Goal: Information Seeking & Learning: Learn about a topic

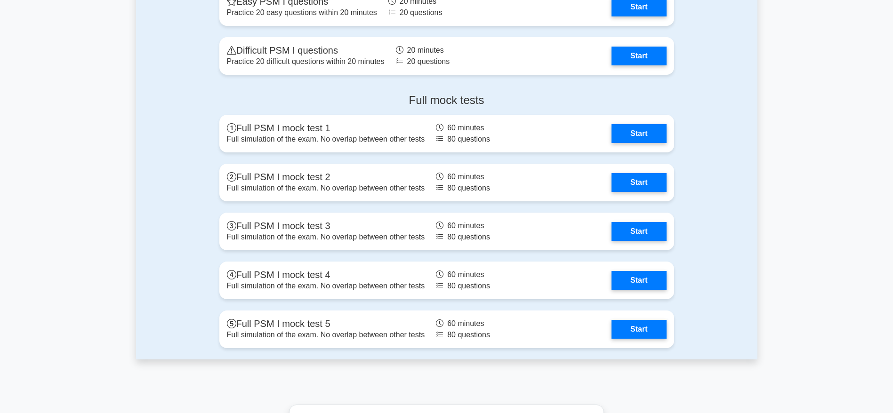
scroll to position [2224, 0]
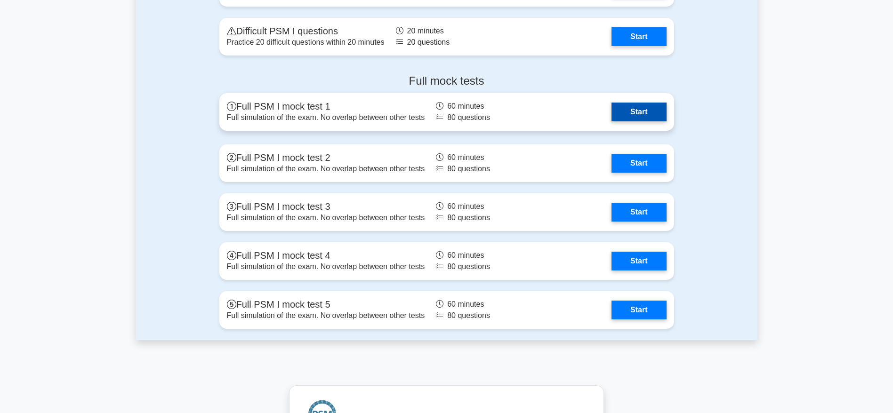
click at [595, 113] on link "Start" at bounding box center [638, 112] width 55 height 19
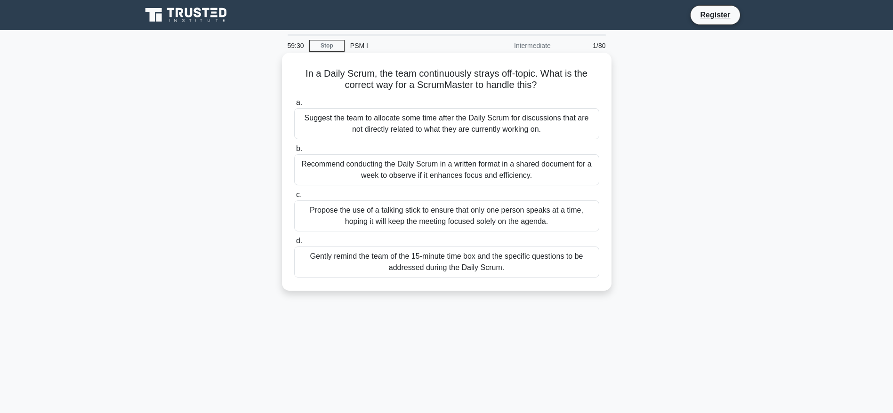
click at [425, 266] on div "Gently remind the team of the 15-minute time box and the specific questions to …" at bounding box center [446, 262] width 305 height 31
click at [294, 244] on input "d. Gently remind the team of the 15-minute time box and the specific questions …" at bounding box center [294, 241] width 0 height 6
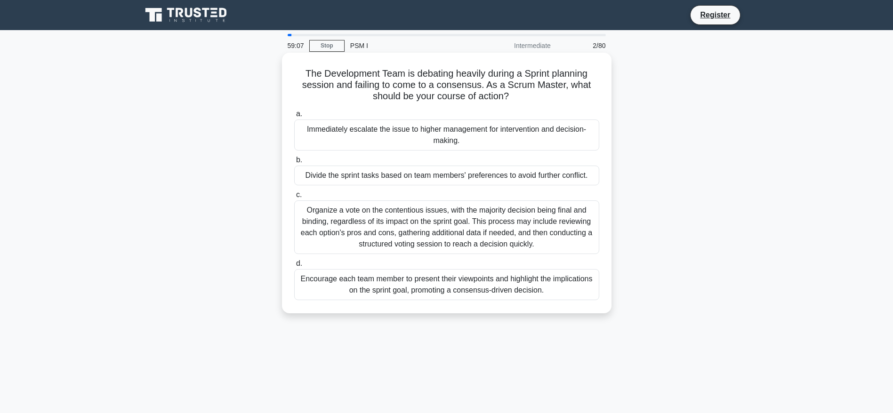
click at [447, 298] on div "Encourage each team member to present their viewpoints and highlight the implic…" at bounding box center [446, 284] width 305 height 31
click at [294, 267] on input "d. Encourage each team member to present their viewpoints and highlight the imp…" at bounding box center [294, 264] width 0 height 6
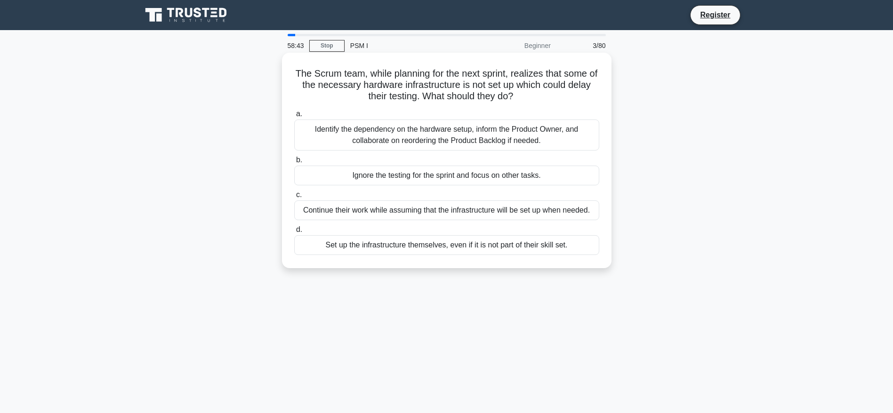
click at [405, 142] on div "Identify the dependency on the hardware setup, inform the Product Owner, and co…" at bounding box center [446, 135] width 305 height 31
click at [294, 117] on input "a. Identify the dependency on the hardware setup, inform the Product Owner, and…" at bounding box center [294, 114] width 0 height 6
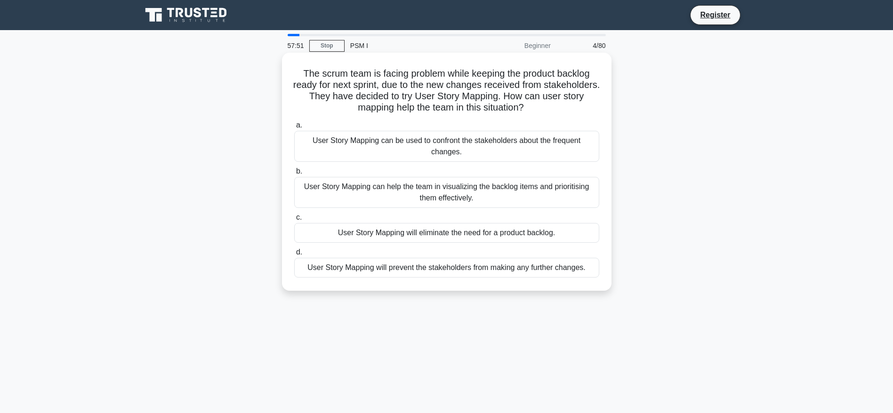
click at [393, 202] on div "User Story Mapping can help the team in visualizing the backlog items and prior…" at bounding box center [446, 192] width 305 height 31
click at [294, 175] on input "b. User Story Mapping can help the team in visualizing the backlog items and pr…" at bounding box center [294, 171] width 0 height 6
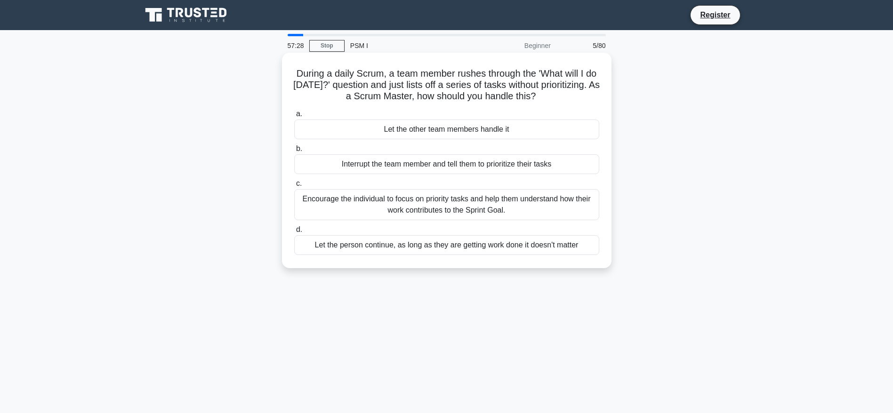
click at [424, 207] on div "Encourage the individual to focus on priority tasks and help them understand ho…" at bounding box center [446, 204] width 305 height 31
click at [294, 187] on input "c. Encourage the individual to focus on priority tasks and help them understand…" at bounding box center [294, 184] width 0 height 6
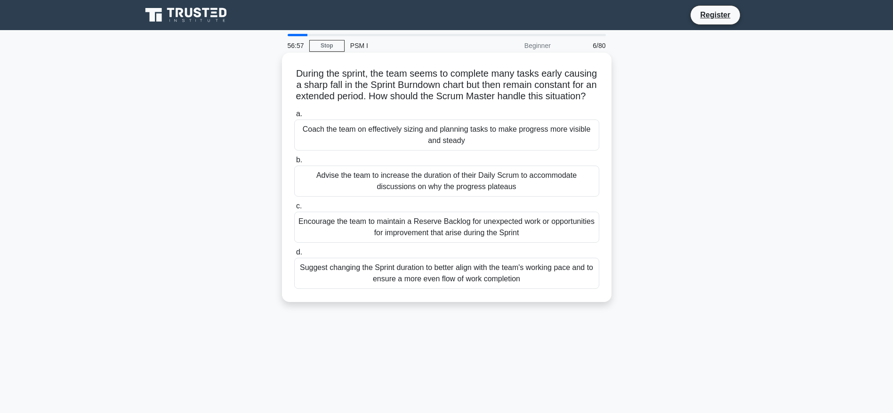
click at [478, 128] on label "a. Coach the team on effectively sizing and planning tasks to make progress mor…" at bounding box center [446, 129] width 305 height 42
click at [294, 117] on input "a. Coach the team on effectively sizing and planning tasks to make progress mor…" at bounding box center [294, 114] width 0 height 6
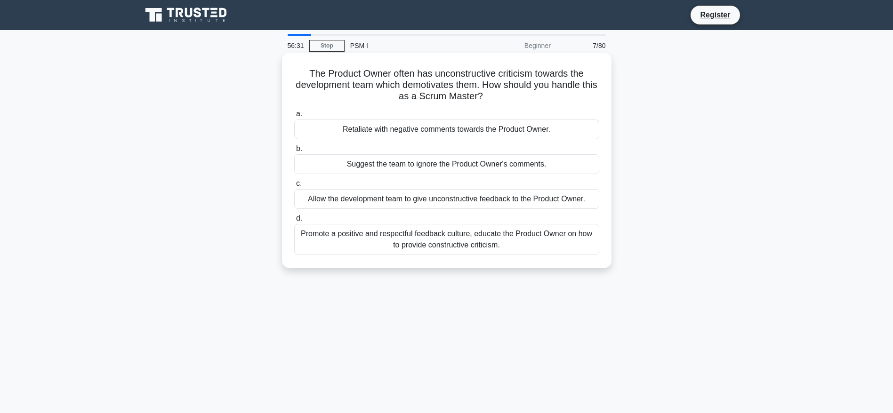
click at [379, 240] on div "Promote a positive and respectful feedback culture, educate the Product Owner o…" at bounding box center [446, 239] width 305 height 31
click at [294, 222] on input "d. Promote a positive and respectful feedback culture, educate the Product Owne…" at bounding box center [294, 219] width 0 height 6
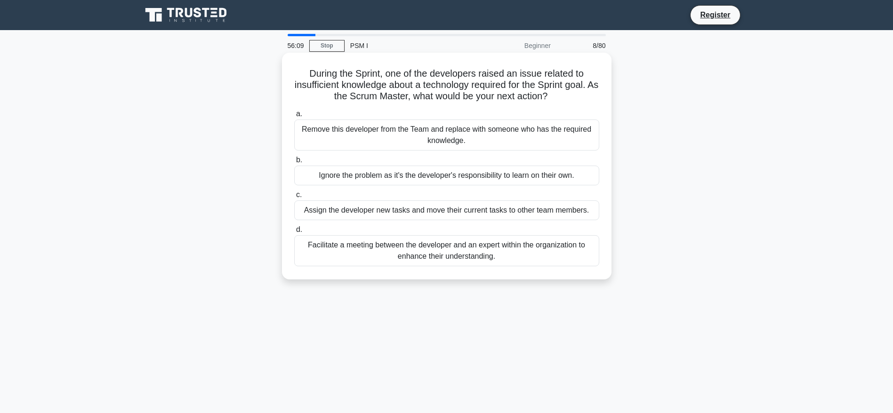
click at [471, 260] on div "Facilitate a meeting between the developer and an expert within the organizatio…" at bounding box center [446, 250] width 305 height 31
click at [294, 233] on input "d. Facilitate a meeting between the developer and an expert within the organiza…" at bounding box center [294, 230] width 0 height 6
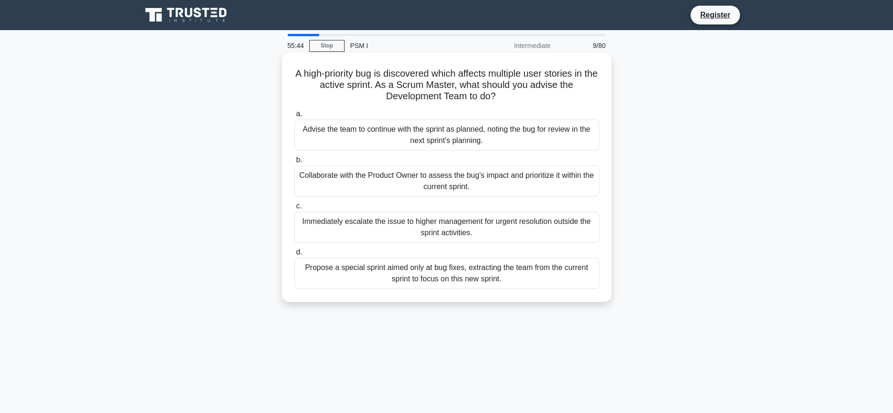
click at [452, 187] on div "Collaborate with the Product Owner to assess the bug's impact and prioritize it…" at bounding box center [446, 181] width 305 height 31
click at [294, 163] on input "b. Collaborate with the Product Owner to assess the bug's impact and prioritize…" at bounding box center [294, 160] width 0 height 6
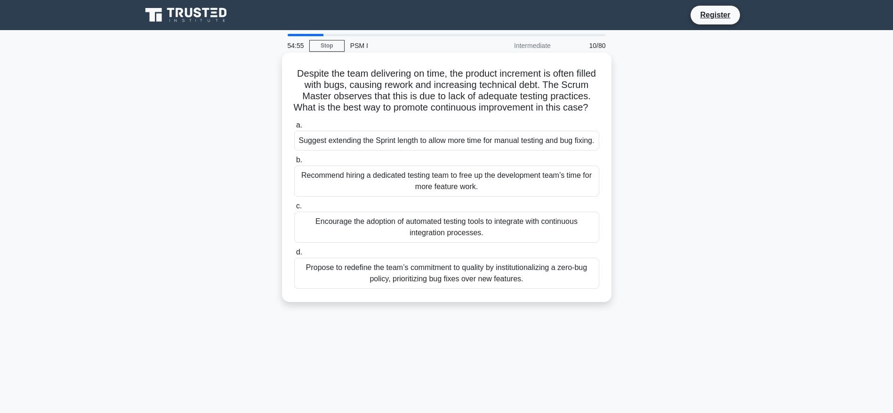
click at [487, 243] on div "Encourage the adoption of automated testing tools to integrate with continuous …" at bounding box center [446, 227] width 305 height 31
click at [294, 209] on input "c. Encourage the adoption of automated testing tools to integrate with continuo…" at bounding box center [294, 206] width 0 height 6
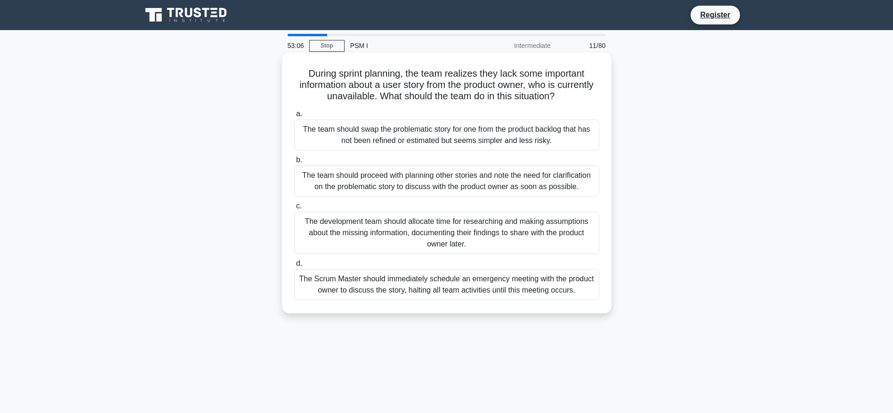
click at [459, 195] on div "The team should proceed with planning other stories and note the need for clari…" at bounding box center [446, 181] width 305 height 31
click at [294, 163] on input "b. The team should proceed with planning other stories and note the need for cl…" at bounding box center [294, 160] width 0 height 6
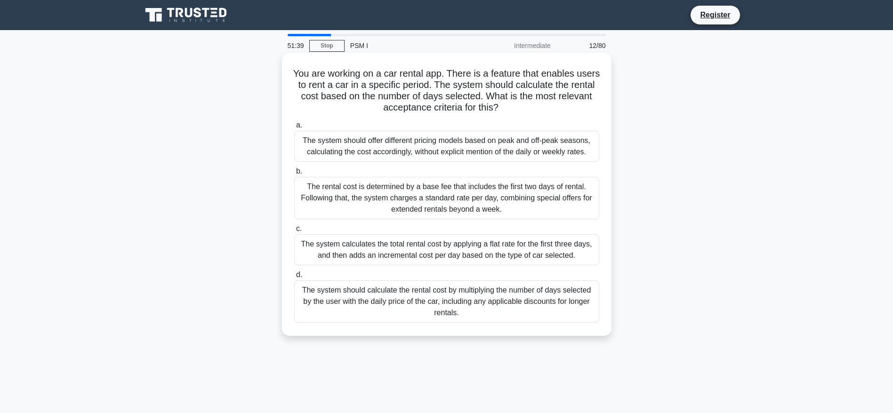
click at [420, 291] on div "The system should calculate the rental cost by multiplying the number of days s…" at bounding box center [446, 301] width 305 height 42
click at [294, 278] on input "d. The system should calculate the rental cost by multiplying the number of day…" at bounding box center [294, 275] width 0 height 6
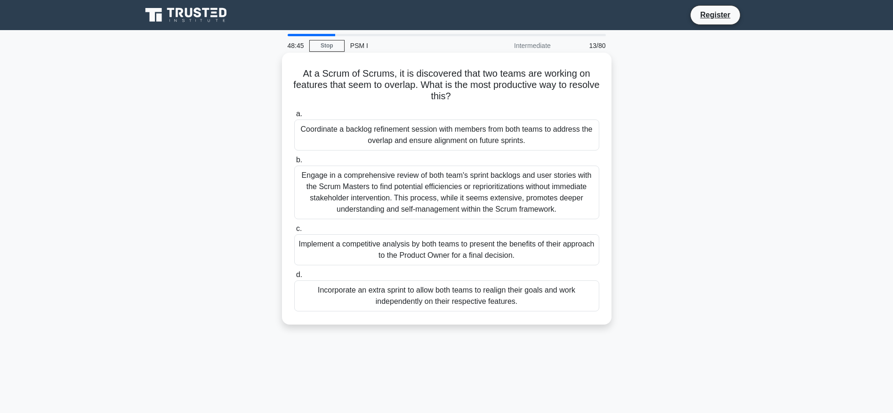
click at [509, 201] on div "Engage in a comprehensive review of both team's sprint backlogs and user storie…" at bounding box center [446, 193] width 305 height 54
click at [294, 163] on input "b. Engage in a comprehensive review of both team's sprint backlogs and user sto…" at bounding box center [294, 160] width 0 height 6
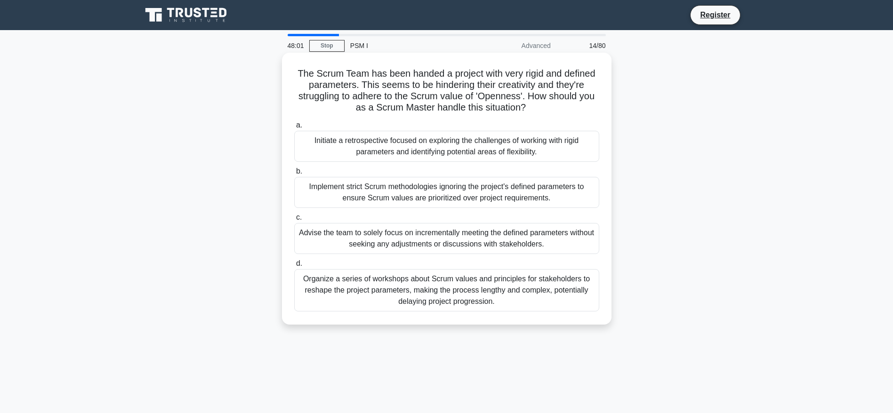
click at [462, 285] on div "Organize a series of workshops about Scrum values and principles for stakeholde…" at bounding box center [446, 290] width 305 height 42
click at [294, 267] on input "d. Organize a series of workshops about Scrum values and principles for stakeho…" at bounding box center [294, 264] width 0 height 6
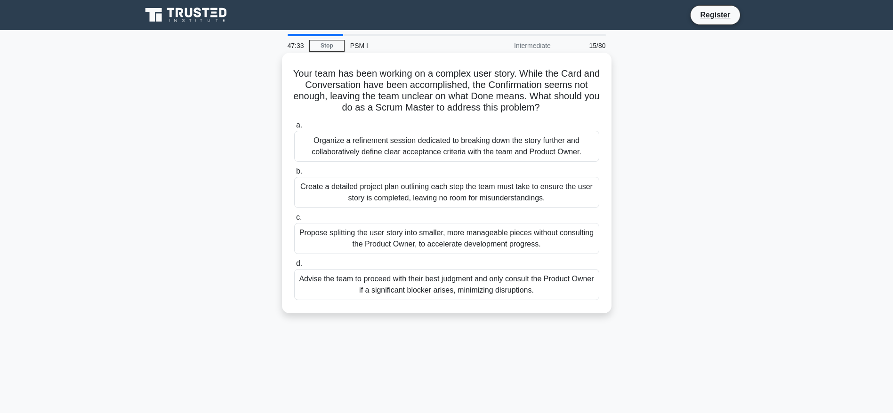
click at [403, 149] on div "Organize a refinement session dedicated to breaking down the story further and …" at bounding box center [446, 146] width 305 height 31
click at [294, 128] on input "a. Organize a refinement session dedicated to breaking down the story further a…" at bounding box center [294, 125] width 0 height 6
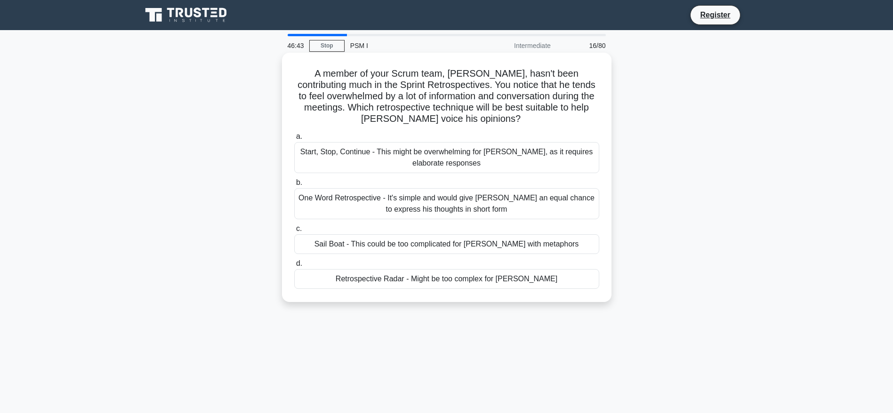
click at [470, 200] on div "One Word Retrospective - It's simple and would give John an equal chance to exp…" at bounding box center [446, 203] width 305 height 31
click at [294, 186] on input "b. One Word Retrospective - It's simple and would give John an equal chance to …" at bounding box center [294, 183] width 0 height 6
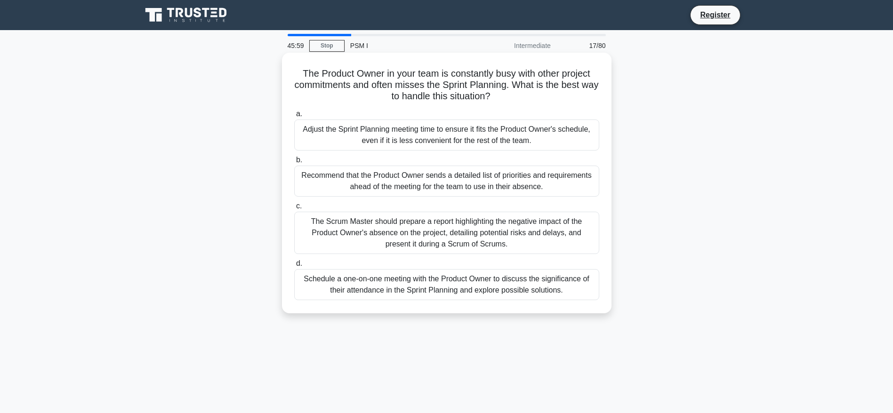
click at [499, 286] on div "Schedule a one-on-one meeting with the Product Owner to discuss the significanc…" at bounding box center [446, 284] width 305 height 31
click at [294, 267] on input "d. Schedule a one-on-one meeting with the Product Owner to discuss the signific…" at bounding box center [294, 264] width 0 height 6
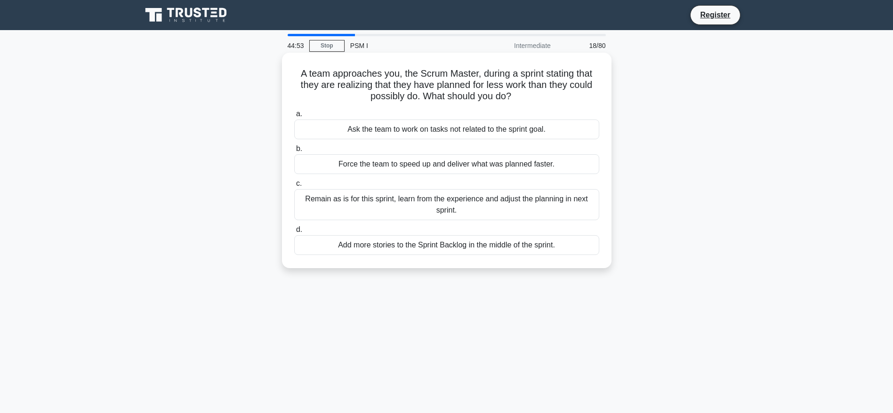
click at [488, 202] on div "Remain as is for this sprint, learn from the experience and adjust the planning…" at bounding box center [446, 204] width 305 height 31
click at [294, 187] on input "c. Remain as is for this sprint, learn from the experience and adjust the plann…" at bounding box center [294, 184] width 0 height 6
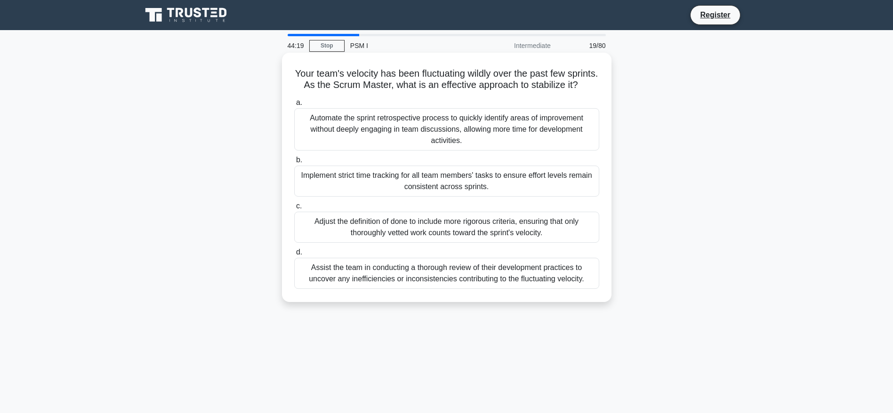
click at [375, 151] on div "Automate the sprint retrospective process to quickly identify areas of improvem…" at bounding box center [446, 129] width 305 height 42
click at [294, 106] on input "a. Automate the sprint retrospective process to quickly identify areas of impro…" at bounding box center [294, 103] width 0 height 6
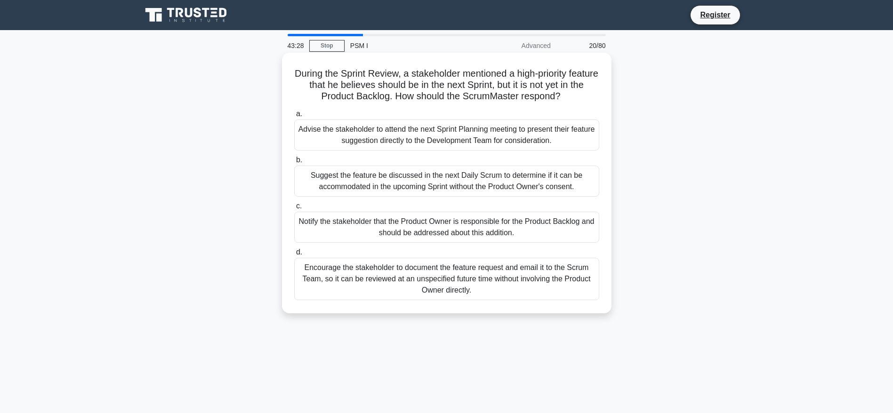
click at [363, 132] on div "Advise the stakeholder to attend the next Sprint Planning meeting to present th…" at bounding box center [446, 135] width 305 height 31
click at [294, 117] on input "a. Advise the stakeholder to attend the next Sprint Planning meeting to present…" at bounding box center [294, 114] width 0 height 6
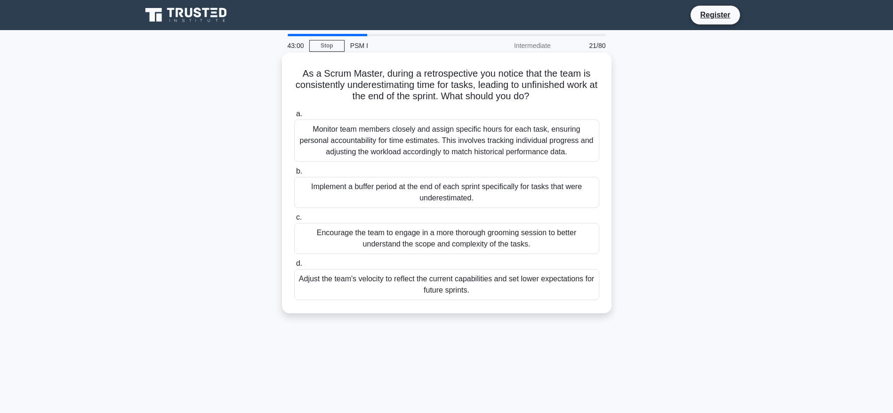
click at [444, 253] on div "Encourage the team to engage in a more thorough grooming session to better unde…" at bounding box center [446, 238] width 305 height 31
click at [294, 221] on input "c. Encourage the team to engage in a more thorough grooming session to better u…" at bounding box center [294, 218] width 0 height 6
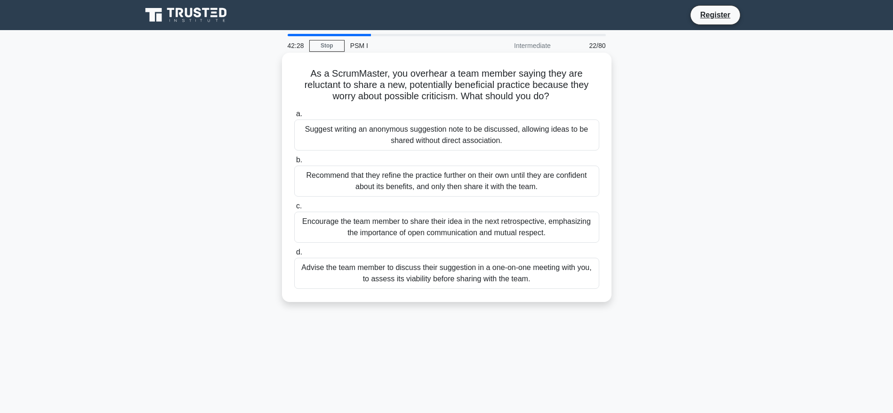
click at [543, 229] on div "Encourage the team member to share their idea in the next retrospective, emphas…" at bounding box center [446, 227] width 305 height 31
click at [294, 209] on input "c. Encourage the team member to share their idea in the next retrospective, emp…" at bounding box center [294, 206] width 0 height 6
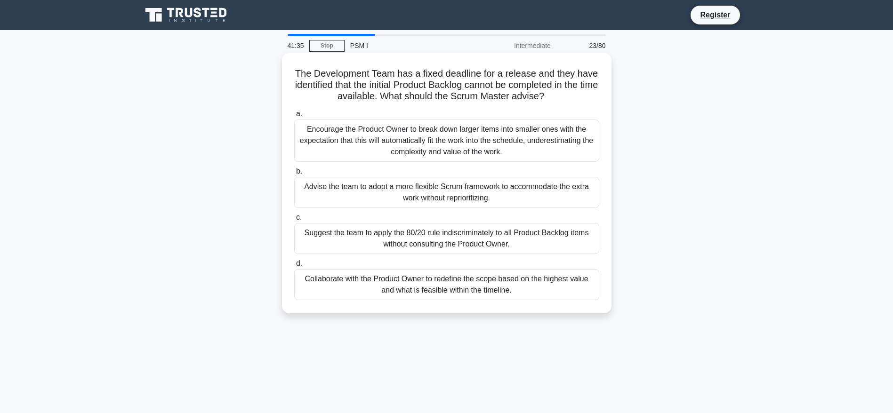
click at [466, 288] on div "Collaborate with the Product Owner to redefine the scope based on the highest v…" at bounding box center [446, 284] width 305 height 31
click at [294, 267] on input "d. Collaborate with the Product Owner to redefine the scope based on the highes…" at bounding box center [294, 264] width 0 height 6
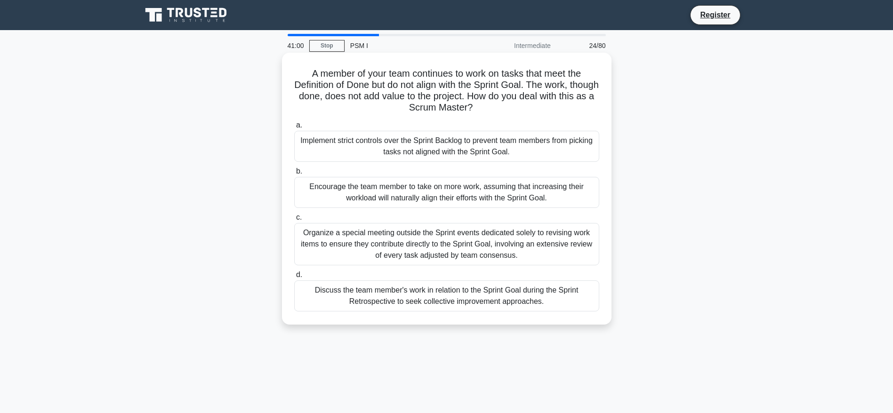
click at [499, 304] on div "Discuss the team member's work in relation to the Sprint Goal during the Sprint…" at bounding box center [446, 295] width 305 height 31
click at [294, 278] on input "d. Discuss the team member's work in relation to the Sprint Goal during the Spr…" at bounding box center [294, 275] width 0 height 6
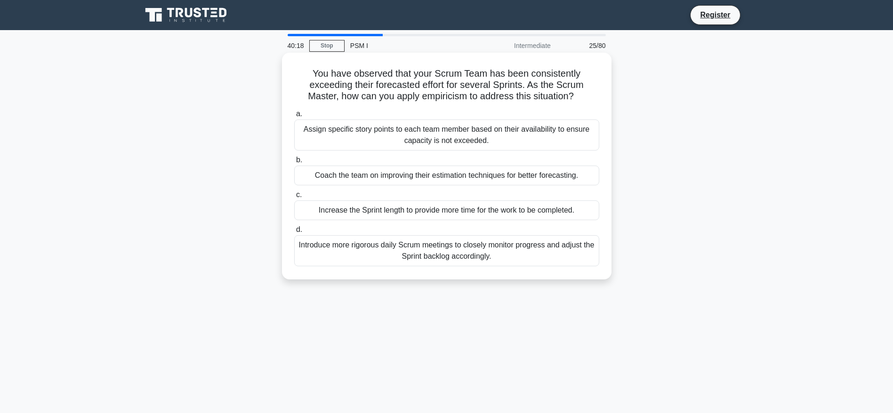
click at [449, 144] on div "Assign specific story points to each team member based on their availability to…" at bounding box center [446, 135] width 305 height 31
click at [294, 117] on input "a. Assign specific story points to each team member based on their availability…" at bounding box center [294, 114] width 0 height 6
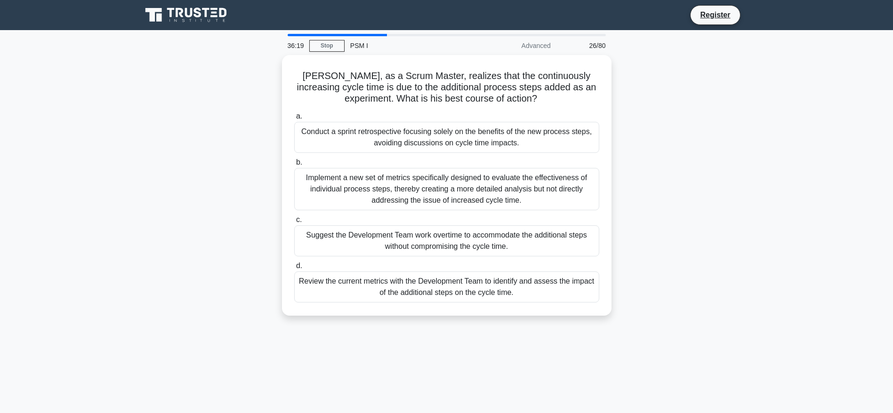
click at [730, 187] on div "John, as a Scrum Master, realizes that the continuously increasing cycle time i…" at bounding box center [446, 191] width 621 height 272
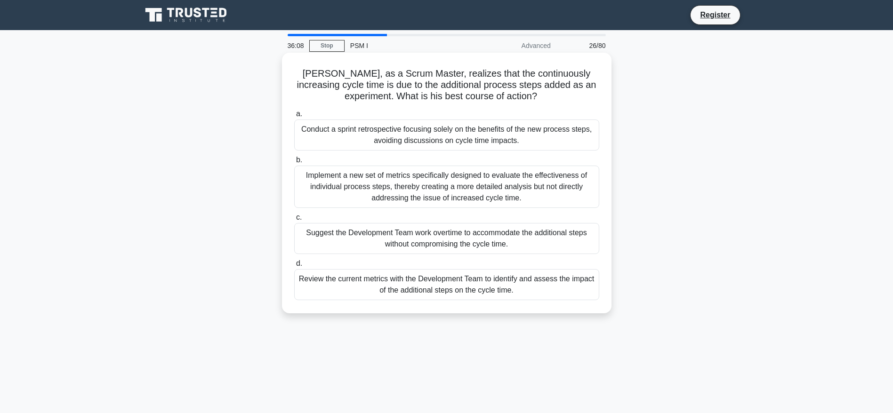
click at [493, 190] on div "Implement a new set of metrics specifically designed to evaluate the effectiven…" at bounding box center [446, 187] width 305 height 42
click at [294, 163] on input "b. Implement a new set of metrics specifically designed to evaluate the effecti…" at bounding box center [294, 160] width 0 height 6
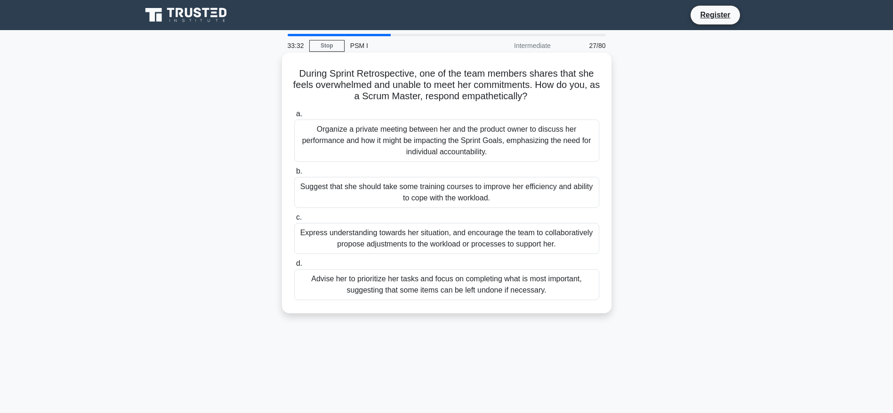
click at [433, 295] on div "Advise her to prioritize her tasks and focus on completing what is most importa…" at bounding box center [446, 284] width 305 height 31
click at [294, 267] on input "d. Advise her to prioritize her tasks and focus on completing what is most impo…" at bounding box center [294, 264] width 0 height 6
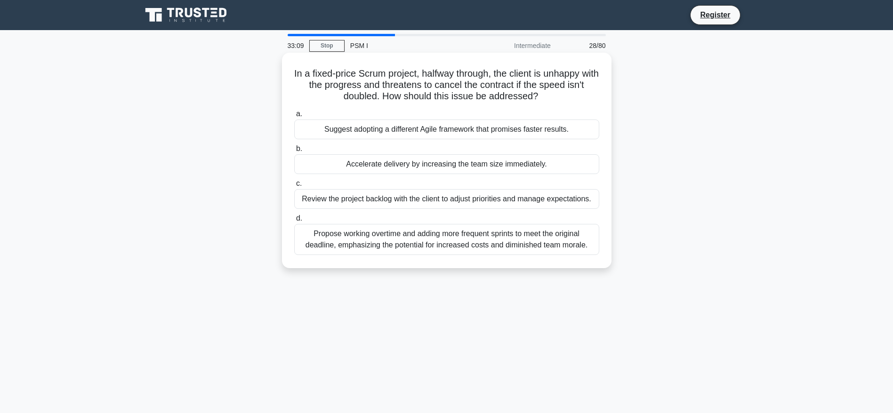
click at [423, 201] on div "Review the project backlog with the client to adjust priorities and manage expe…" at bounding box center [446, 199] width 305 height 20
click at [294, 187] on input "c. Review the project backlog with the client to adjust priorities and manage e…" at bounding box center [294, 184] width 0 height 6
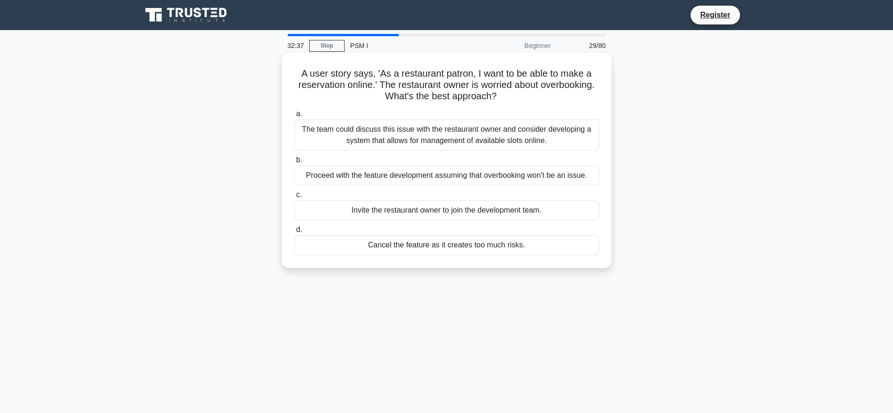
click at [522, 144] on div "The team could discuss this issue with the restaurant owner and consider develo…" at bounding box center [446, 135] width 305 height 31
click at [294, 117] on input "a. The team could discuss this issue with the restaurant owner and consider dev…" at bounding box center [294, 114] width 0 height 6
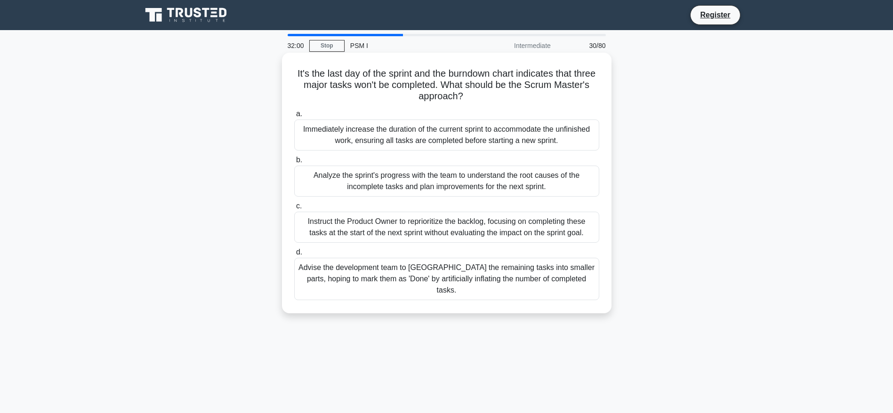
click at [473, 192] on div "Analyze the sprint's progress with the team to understand the root causes of th…" at bounding box center [446, 181] width 305 height 31
click at [294, 163] on input "b. Analyze the sprint's progress with the team to understand the root causes of…" at bounding box center [294, 160] width 0 height 6
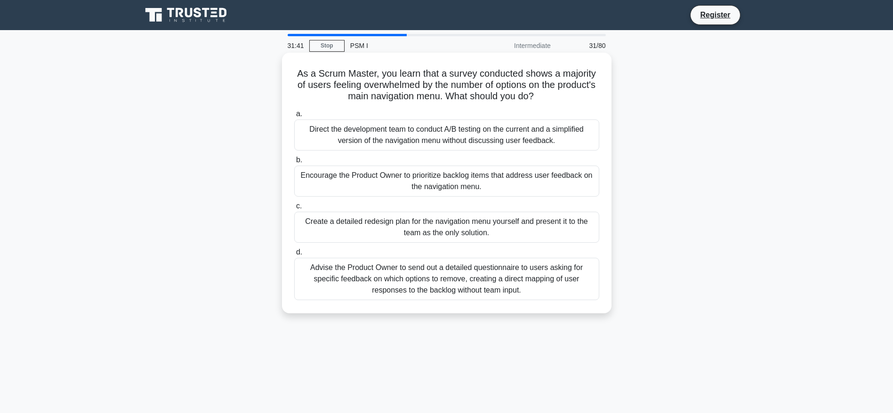
click at [527, 186] on div "Encourage the Product Owner to prioritize backlog items that address user feedb…" at bounding box center [446, 181] width 305 height 31
click at [294, 163] on input "b. Encourage the Product Owner to prioritize backlog items that address user fe…" at bounding box center [294, 160] width 0 height 6
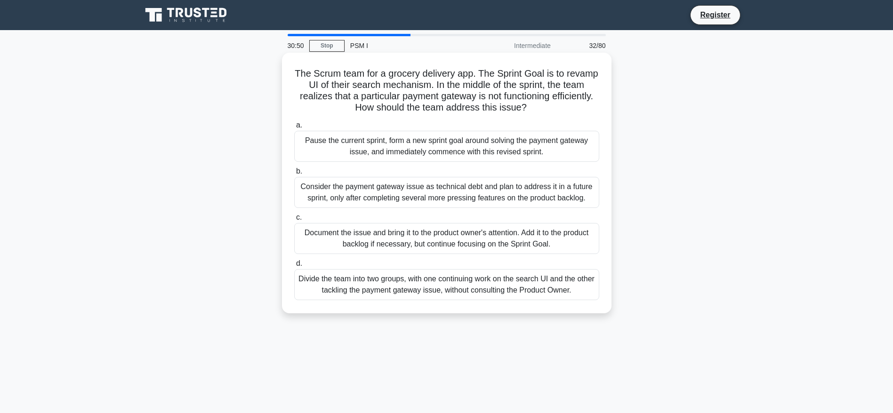
click at [475, 248] on div "Document the issue and bring it to the product owner's attention. Add it to the…" at bounding box center [446, 238] width 305 height 31
click at [294, 221] on input "c. Document the issue and bring it to the product owner's attention. Add it to …" at bounding box center [294, 218] width 0 height 6
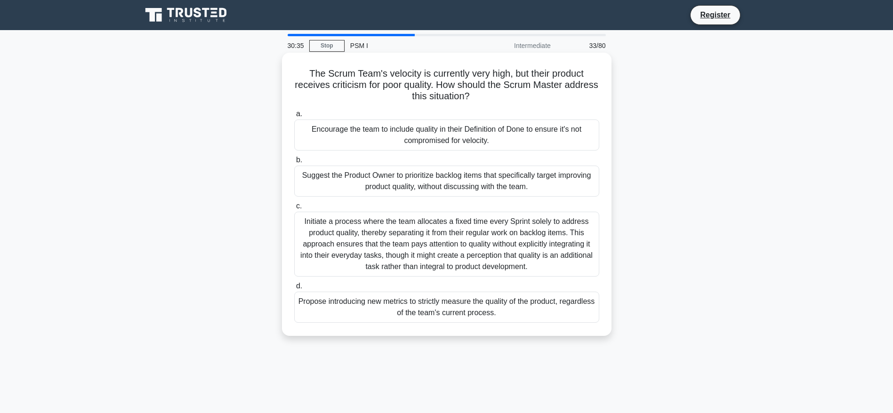
click at [402, 137] on div "Encourage the team to include quality in their Definition of Done to ensure it'…" at bounding box center [446, 135] width 305 height 31
click at [294, 117] on input "a. Encourage the team to include quality in their Definition of Done to ensure …" at bounding box center [294, 114] width 0 height 6
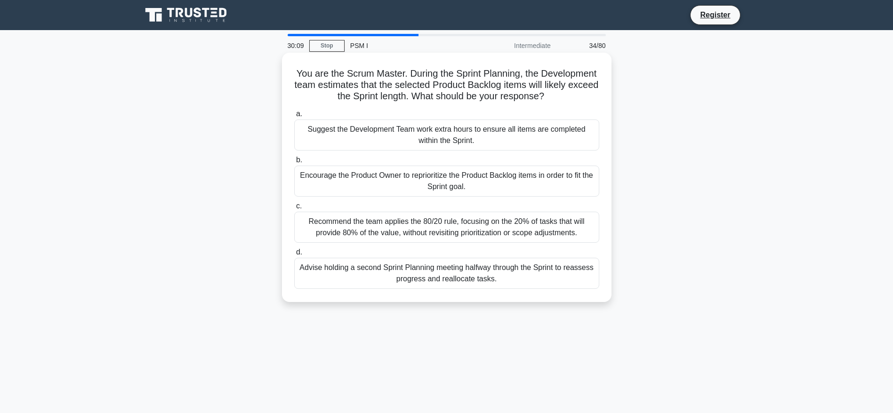
click at [412, 190] on div "Encourage the Product Owner to reprioritize the Product Backlog items in order …" at bounding box center [446, 181] width 305 height 31
click at [294, 163] on input "b. Encourage the Product Owner to reprioritize the Product Backlog items in ord…" at bounding box center [294, 160] width 0 height 6
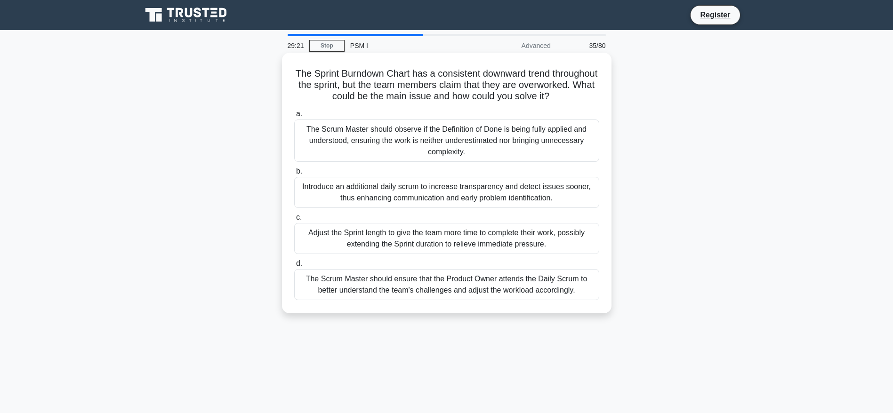
click at [485, 154] on div "The Scrum Master should observe if the Definition of Done is being fully applie…" at bounding box center [446, 141] width 305 height 42
click at [294, 117] on input "a. The Scrum Master should observe if the Definition of Done is being fully app…" at bounding box center [294, 114] width 0 height 6
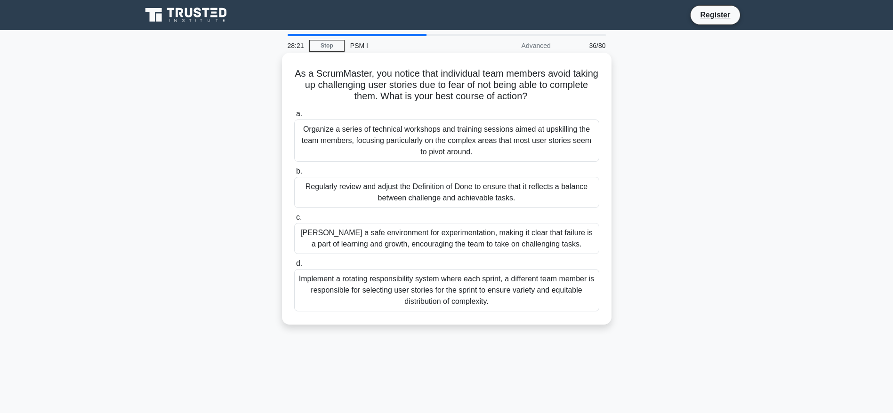
click at [541, 237] on div "Foster a safe environment for experimentation, making it clear that failure is …" at bounding box center [446, 238] width 305 height 31
click at [294, 221] on input "c. Foster a safe environment for experimentation, making it clear that failure …" at bounding box center [294, 218] width 0 height 6
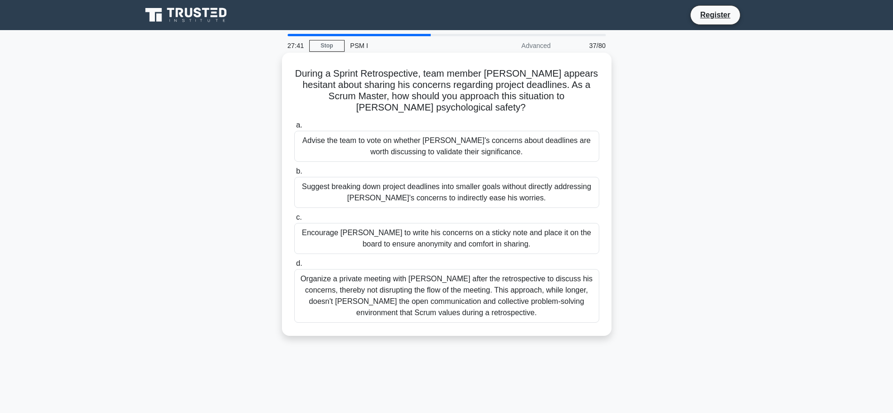
click at [500, 287] on div "Organize a private meeting with Robert after the retrospective to discuss his c…" at bounding box center [446, 296] width 305 height 54
click at [294, 267] on input "d. Organize a private meeting with Robert after the retrospective to discuss hi…" at bounding box center [294, 264] width 0 height 6
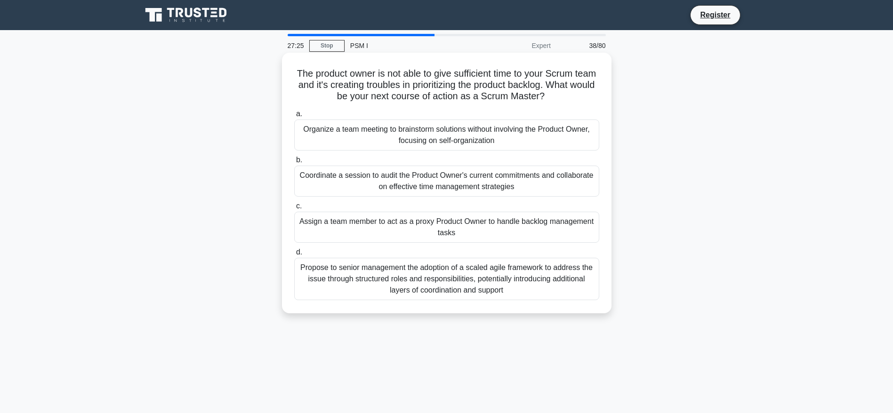
click at [496, 192] on div "Coordinate a session to audit the Product Owner's current commitments and colla…" at bounding box center [446, 181] width 305 height 31
click at [294, 163] on input "b. Coordinate a session to audit the Product Owner's current commitments and co…" at bounding box center [294, 160] width 0 height 6
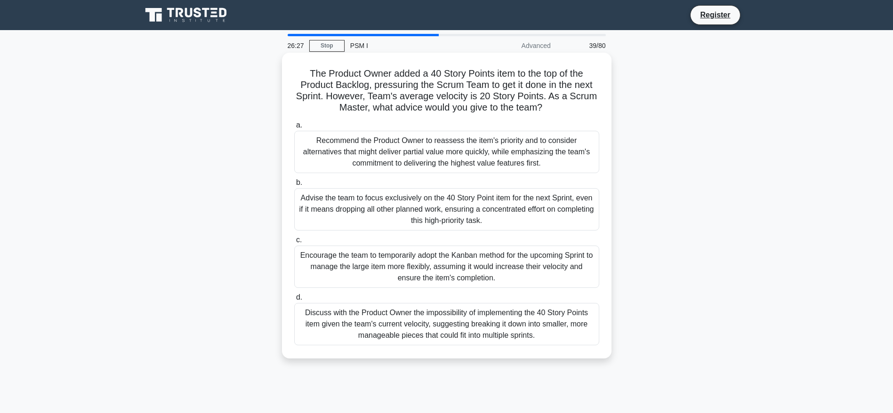
click at [492, 153] on div "Recommend the Product Owner to reassess the item's priority and to consider alt…" at bounding box center [446, 152] width 305 height 42
click at [294, 128] on input "a. Recommend the Product Owner to reassess the item's priority and to consider …" at bounding box center [294, 125] width 0 height 6
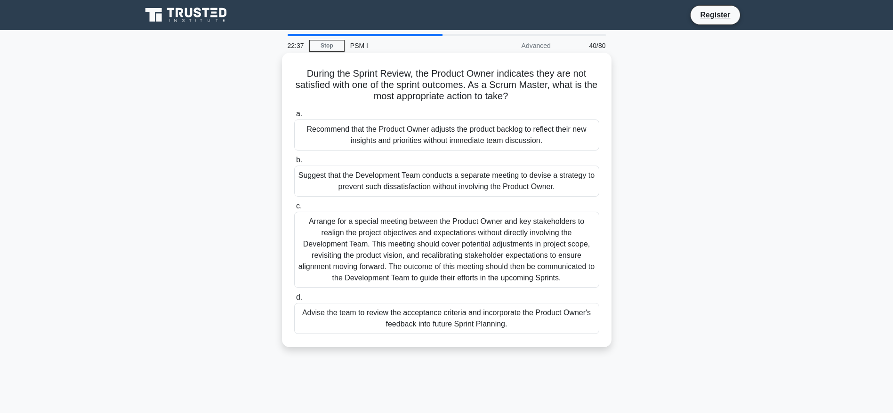
click at [464, 321] on div "Advise the team to review the acceptance criteria and incorporate the Product O…" at bounding box center [446, 318] width 305 height 31
click at [294, 301] on input "d. Advise the team to review the acceptance criteria and incorporate the Produc…" at bounding box center [294, 298] width 0 height 6
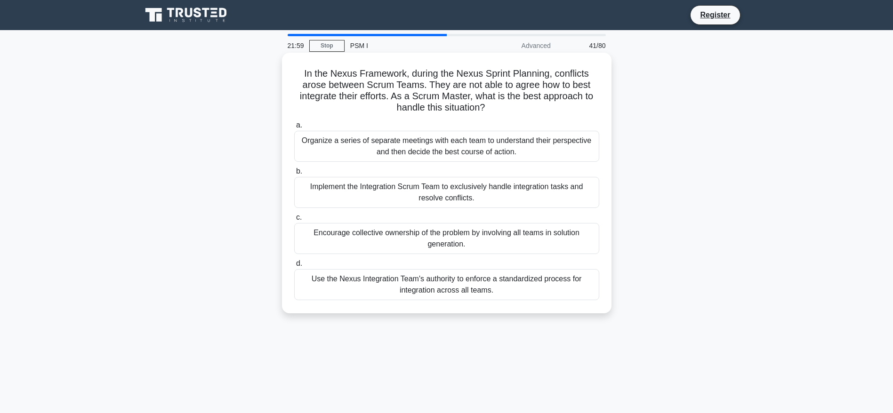
click at [495, 187] on div "Implement the Integration Scrum Team to exclusively handle integration tasks an…" at bounding box center [446, 192] width 305 height 31
click at [294, 175] on input "b. Implement the Integration Scrum Team to exclusively handle integration tasks…" at bounding box center [294, 171] width 0 height 6
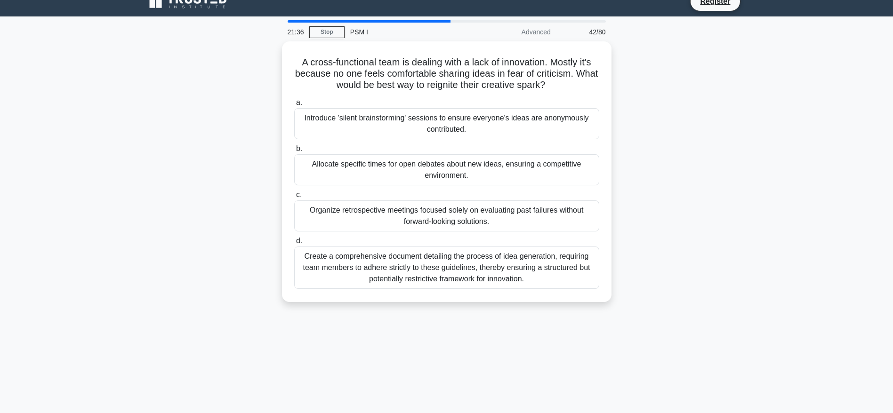
scroll to position [15, 0]
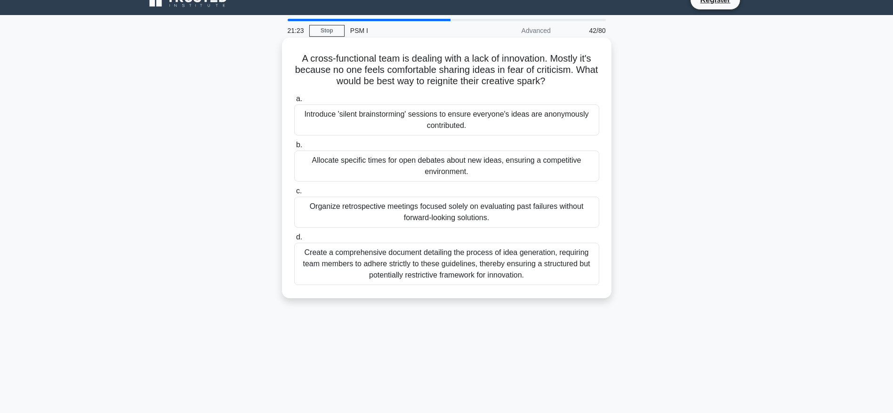
click at [424, 270] on div "Create a comprehensive document detailing the process of idea generation, requi…" at bounding box center [446, 264] width 305 height 42
click at [294, 240] on input "d. Create a comprehensive document detailing the process of idea generation, re…" at bounding box center [294, 237] width 0 height 6
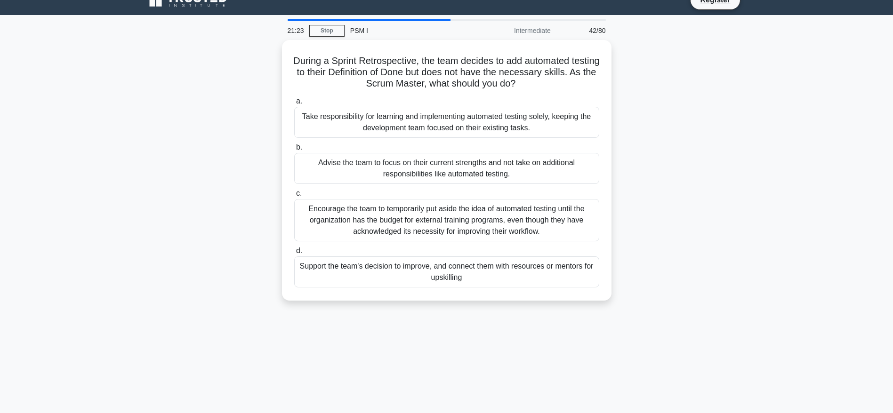
scroll to position [0, 0]
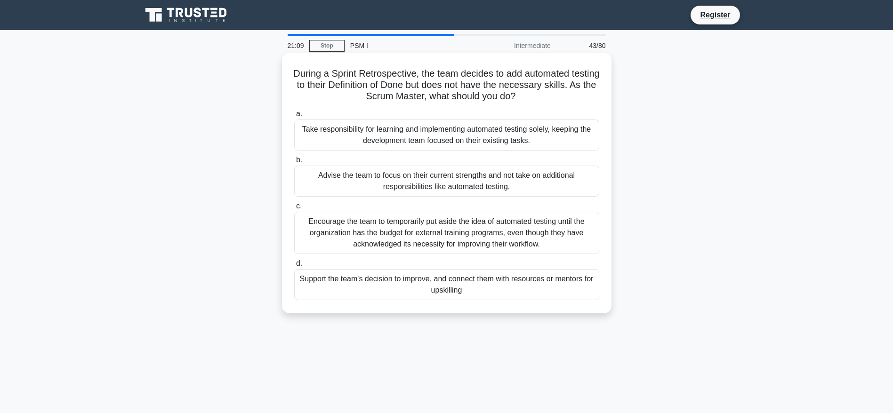
click at [470, 294] on div "Support the team's decision to improve, and connect them with resources or ment…" at bounding box center [446, 284] width 305 height 31
click at [294, 267] on input "d. Support the team's decision to improve, and connect them with resources or m…" at bounding box center [294, 264] width 0 height 6
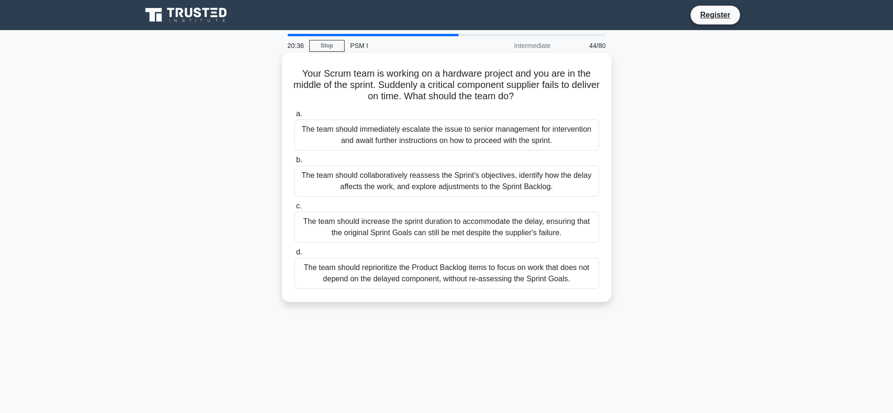
click at [521, 275] on div "The team should reprioritize the Product Backlog items to focus on work that do…" at bounding box center [446, 273] width 305 height 31
click at [294, 256] on input "d. The team should reprioritize the Product Backlog items to focus on work that…" at bounding box center [294, 252] width 0 height 6
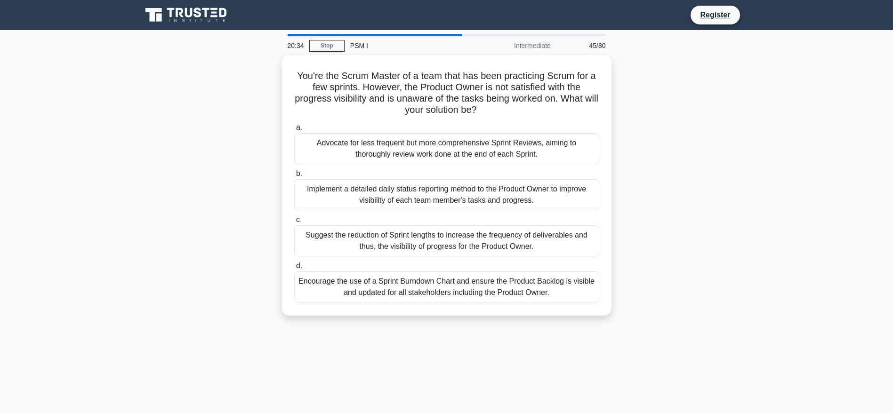
click at [521, 275] on div "Encourage the use of a Sprint Burndown Chart and ensure the Product Backlog is …" at bounding box center [446, 287] width 305 height 31
click at [294, 269] on input "d. Encourage the use of a Sprint Burndown Chart and ensure the Product Backlog …" at bounding box center [294, 266] width 0 height 6
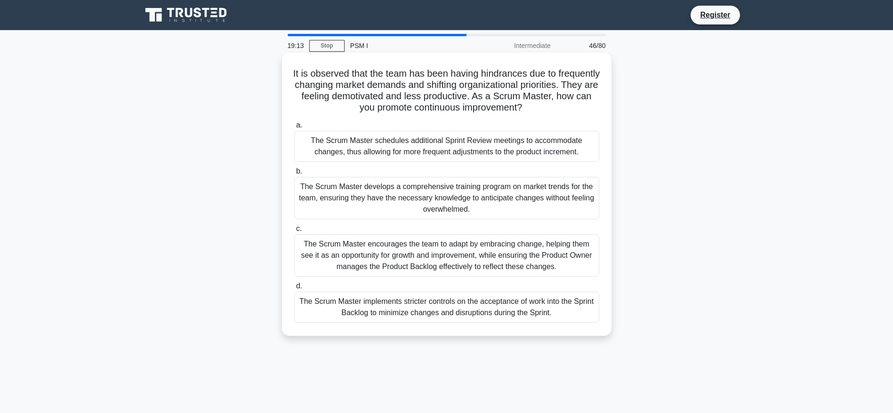
click at [445, 266] on div "The Scrum Master encourages the team to adapt by embracing change, helping them…" at bounding box center [446, 255] width 305 height 42
click at [294, 232] on input "c. The Scrum Master encourages the team to adapt by embracing change, helping t…" at bounding box center [294, 229] width 0 height 6
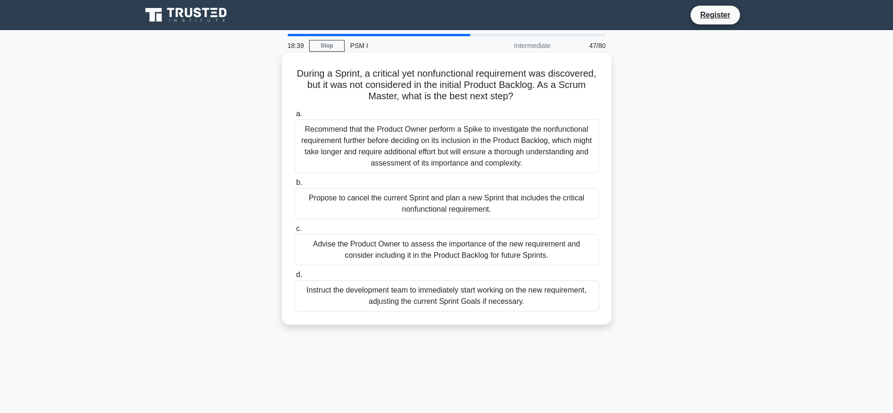
click at [424, 243] on div "Advise the Product Owner to assess the importance of the new requirement and co…" at bounding box center [446, 249] width 305 height 31
click at [294, 232] on input "c. Advise the Product Owner to assess the importance of the new requirement and…" at bounding box center [294, 229] width 0 height 6
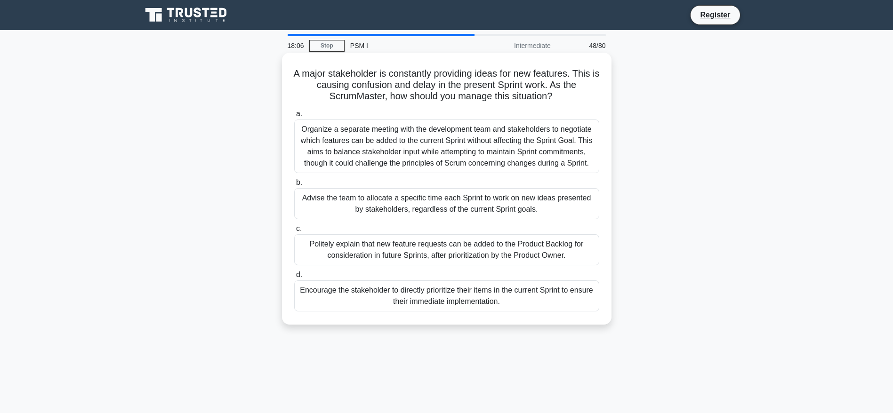
click at [431, 247] on div "Politely explain that new feature requests can be added to the Product Backlog …" at bounding box center [446, 249] width 305 height 31
click at [294, 232] on input "c. Politely explain that new feature requests can be added to the Product Backl…" at bounding box center [294, 229] width 0 height 6
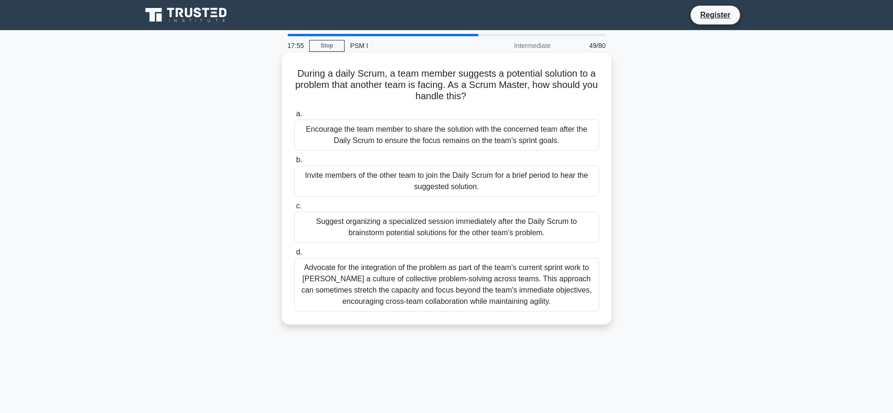
click at [388, 135] on div "Encourage the team member to share the solution with the concerned team after t…" at bounding box center [446, 135] width 305 height 31
click at [294, 117] on input "a. Encourage the team member to share the solution with the concerned team afte…" at bounding box center [294, 114] width 0 height 6
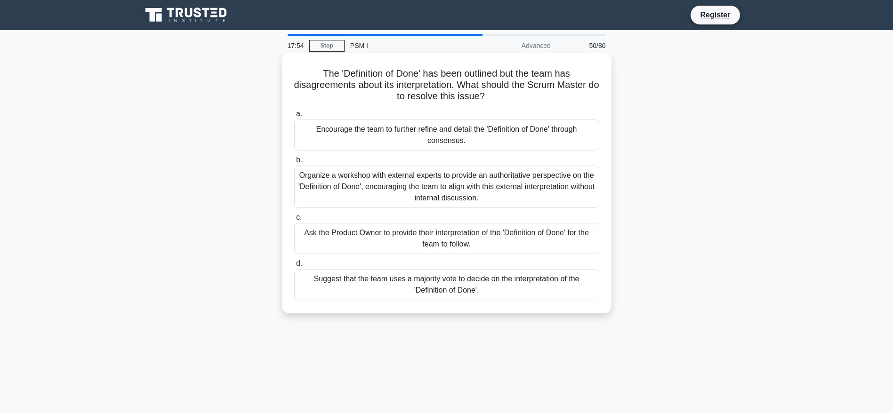
click at [399, 153] on div "a. Encourage the team to further refine and detail the 'Definition of Done' thr…" at bounding box center [446, 204] width 316 height 196
drag, startPoint x: 399, startPoint y: 153, endPoint x: 416, endPoint y: 141, distance: 20.9
click at [416, 141] on div "a. Encourage the team to further refine and detail the 'Definition of Done' thr…" at bounding box center [446, 204] width 316 height 196
click at [416, 141] on div "Encourage the team to further refine and detail the 'Definition of Done' throug…" at bounding box center [446, 135] width 305 height 31
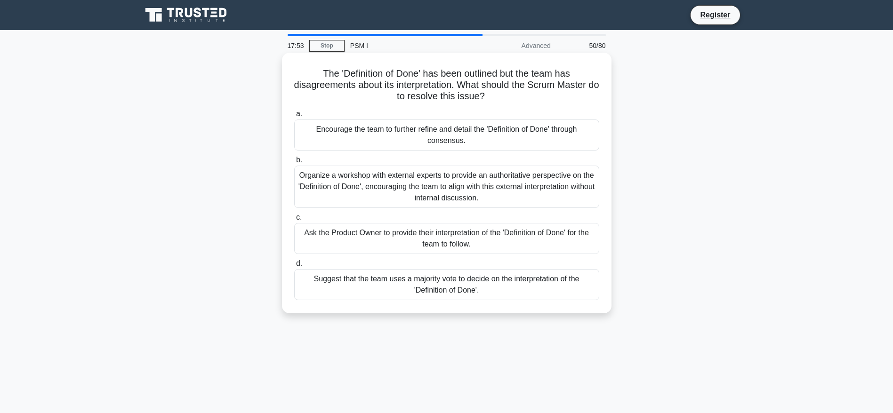
click at [294, 117] on input "a. Encourage the team to further refine and detail the 'Definition of Done' thr…" at bounding box center [294, 114] width 0 height 6
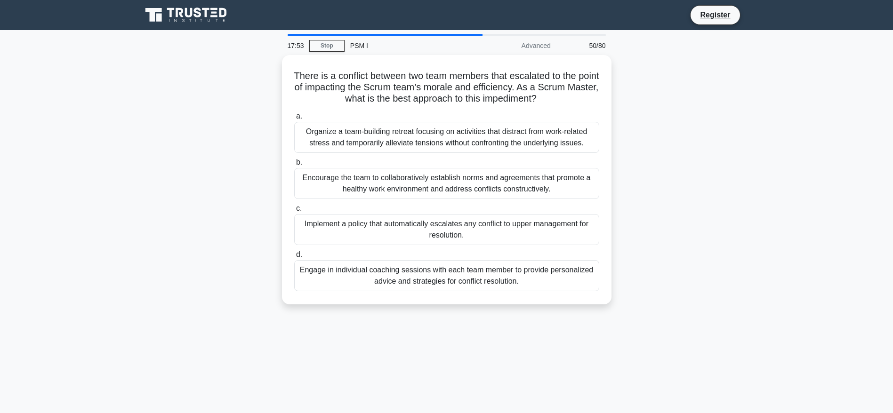
click at [416, 141] on div "Organize a team-building retreat focusing on activities that distract from work…" at bounding box center [446, 137] width 305 height 31
click at [294, 120] on input "a. Organize a team-building retreat focusing on activities that distract from w…" at bounding box center [294, 116] width 0 height 6
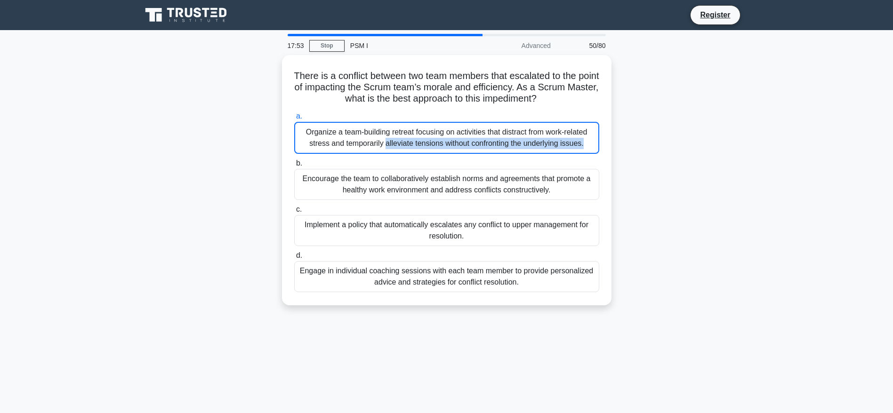
click at [416, 141] on div "Organize a team-building retreat focusing on activities that distract from work…" at bounding box center [446, 138] width 305 height 32
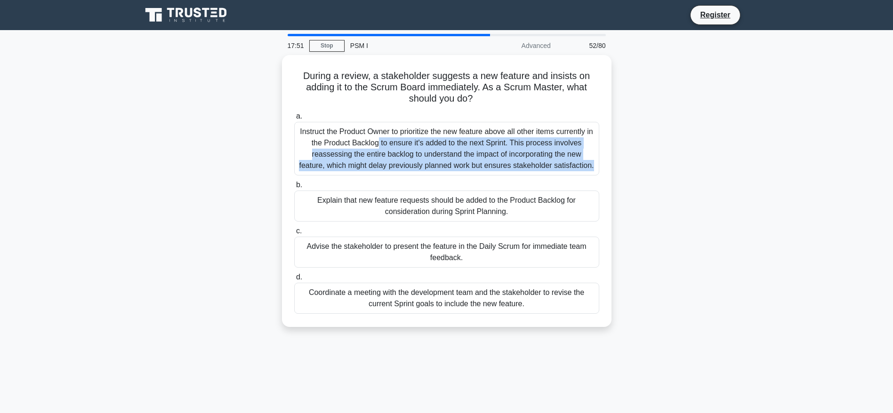
click at [416, 141] on div "Instruct the Product Owner to prioritize the new feature above all other items …" at bounding box center [446, 149] width 305 height 54
click at [294, 120] on input "a. Instruct the Product Owner to prioritize the new feature above all other ite…" at bounding box center [294, 116] width 0 height 6
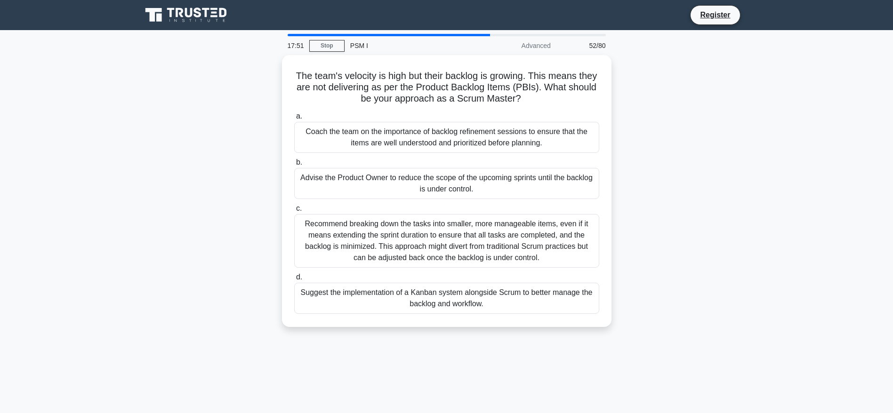
click at [416, 141] on div "Coach the team on the importance of backlog refinement sessions to ensure that …" at bounding box center [446, 137] width 305 height 31
click at [294, 120] on input "a. Coach the team on the importance of backlog refinement sessions to ensure th…" at bounding box center [294, 116] width 0 height 6
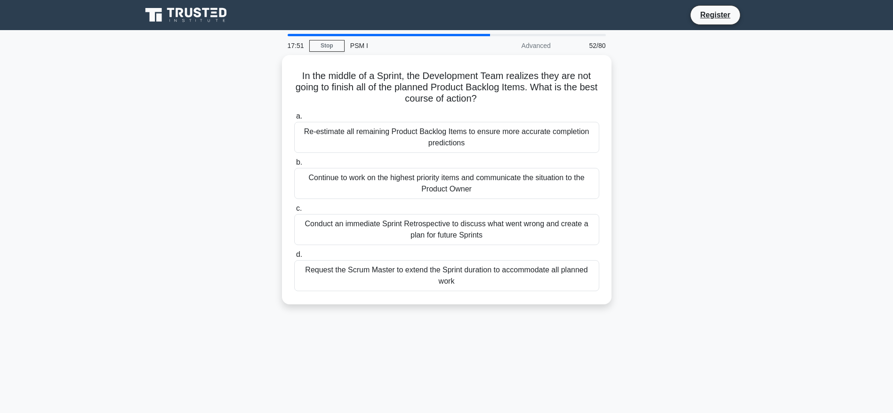
click at [416, 141] on div "Re-estimate all remaining Product Backlog Items to ensure more accurate complet…" at bounding box center [446, 137] width 305 height 31
click at [294, 120] on input "a. Re-estimate all remaining Product Backlog Items to ensure more accurate comp…" at bounding box center [294, 116] width 0 height 6
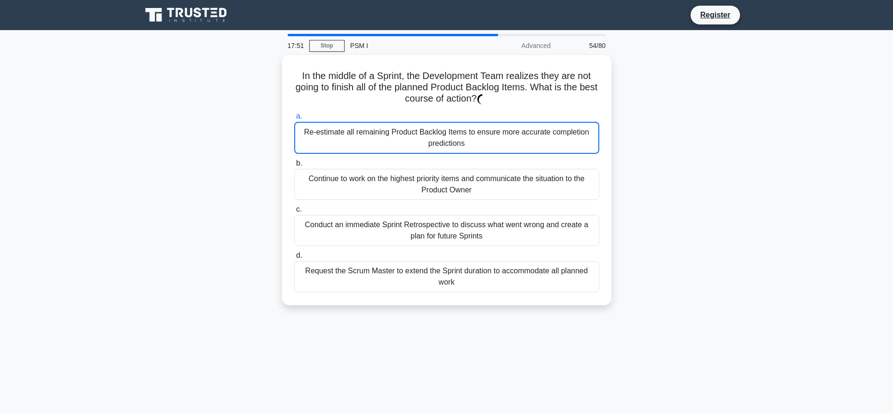
click at [416, 141] on div "Re-estimate all remaining Product Backlog Items to ensure more accurate complet…" at bounding box center [446, 138] width 305 height 32
click at [294, 120] on input "a. Re-estimate all remaining Product Backlog Items to ensure more accurate comp…" at bounding box center [294, 116] width 0 height 6
click at [416, 141] on div "Re-estimate all remaining Product Backlog Items to ensure more accurate complet…" at bounding box center [446, 138] width 305 height 32
click at [294, 120] on input "a. Re-estimate all remaining Product Backlog Items to ensure more accurate comp…" at bounding box center [294, 116] width 0 height 6
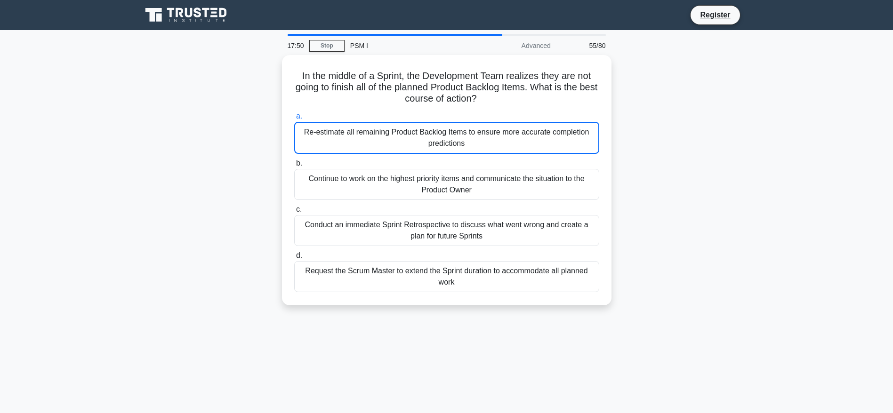
click at [416, 141] on div "Re-estimate all remaining Product Backlog Items to ensure more accurate complet…" at bounding box center [446, 138] width 305 height 32
click at [294, 120] on input "a. Re-estimate all remaining Product Backlog Items to ensure more accurate comp…" at bounding box center [294, 116] width 0 height 6
click at [416, 141] on div "Re-estimate all remaining Product Backlog Items to ensure more accurate complet…" at bounding box center [446, 138] width 305 height 32
click at [294, 120] on input "a. Re-estimate all remaining Product Backlog Items to ensure more accurate comp…" at bounding box center [294, 116] width 0 height 6
click at [416, 141] on div "Re-estimate all remaining Product Backlog Items to ensure more accurate complet…" at bounding box center [446, 138] width 305 height 32
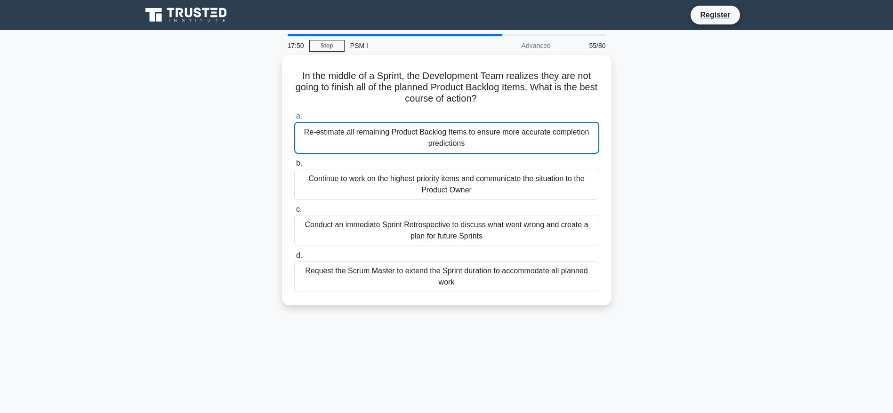
click at [294, 120] on input "a. Re-estimate all remaining Product Backlog Items to ensure more accurate comp…" at bounding box center [294, 116] width 0 height 6
click at [416, 141] on div "Re-estimate all remaining Product Backlog Items to ensure more accurate complet…" at bounding box center [446, 138] width 305 height 32
click at [294, 120] on input "a. Re-estimate all remaining Product Backlog Items to ensure more accurate comp…" at bounding box center [294, 116] width 0 height 6
click at [416, 141] on div "Re-estimate all remaining Product Backlog Items to ensure more accurate complet…" at bounding box center [446, 138] width 305 height 32
click at [294, 120] on input "a. Re-estimate all remaining Product Backlog Items to ensure more accurate comp…" at bounding box center [294, 116] width 0 height 6
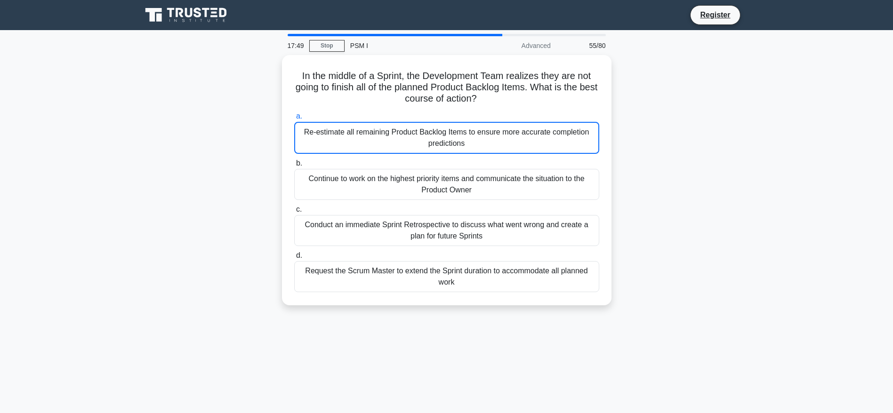
click at [416, 141] on div "Re-estimate all remaining Product Backlog Items to ensure more accurate complet…" at bounding box center [446, 138] width 305 height 32
click at [294, 120] on input "a. Re-estimate all remaining Product Backlog Items to ensure more accurate comp…" at bounding box center [294, 116] width 0 height 6
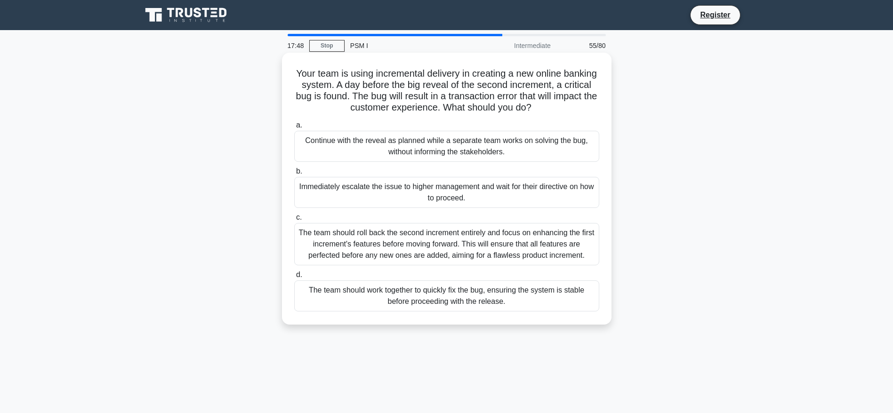
click at [406, 141] on div "Continue with the reveal as planned while a separate team works on solving the …" at bounding box center [446, 146] width 305 height 31
click at [294, 128] on input "a. Continue with the reveal as planned while a separate team works on solving t…" at bounding box center [294, 125] width 0 height 6
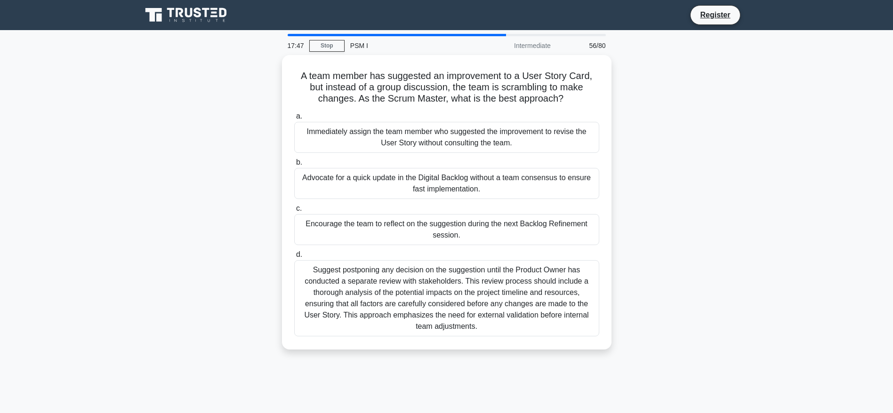
click at [406, 141] on div "Immediately assign the team member who suggested the improvement to revise the …" at bounding box center [446, 137] width 305 height 31
click at [294, 120] on input "a. Immediately assign the team member who suggested the improvement to revise t…" at bounding box center [294, 116] width 0 height 6
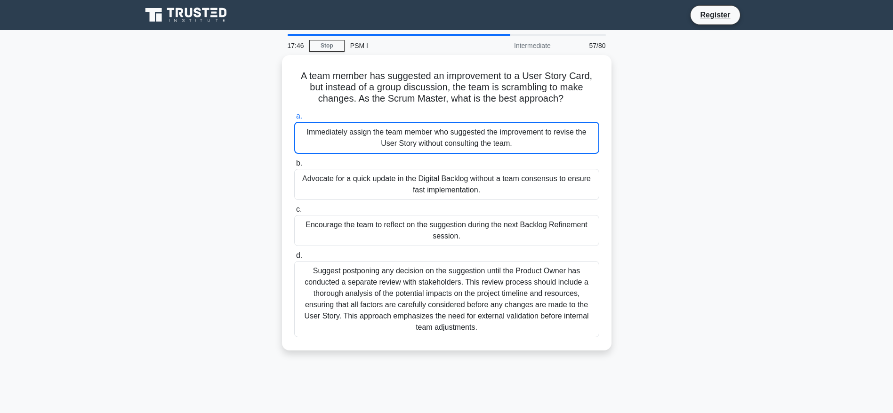
click at [406, 141] on div "Immediately assign the team member who suggested the improvement to revise the …" at bounding box center [446, 138] width 305 height 32
click at [294, 120] on input "a. Immediately assign the team member who suggested the improvement to revise t…" at bounding box center [294, 116] width 0 height 6
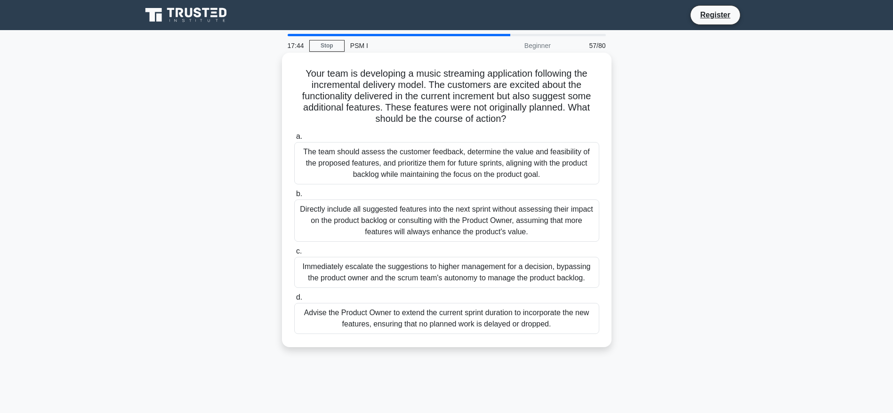
click at [405, 159] on div "The team should assess the customer feedback, determine the value and feasibili…" at bounding box center [446, 163] width 305 height 42
click at [294, 140] on input "a. The team should assess the customer feedback, determine the value and feasib…" at bounding box center [294, 137] width 0 height 6
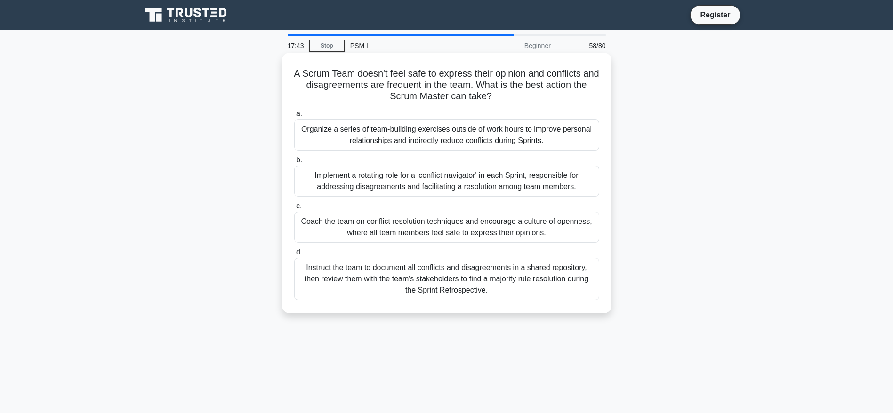
click at [408, 130] on div "Organize a series of team-building exercises outside of work hours to improve p…" at bounding box center [446, 135] width 305 height 31
click at [294, 117] on input "a. Organize a series of team-building exercises outside of work hours to improv…" at bounding box center [294, 114] width 0 height 6
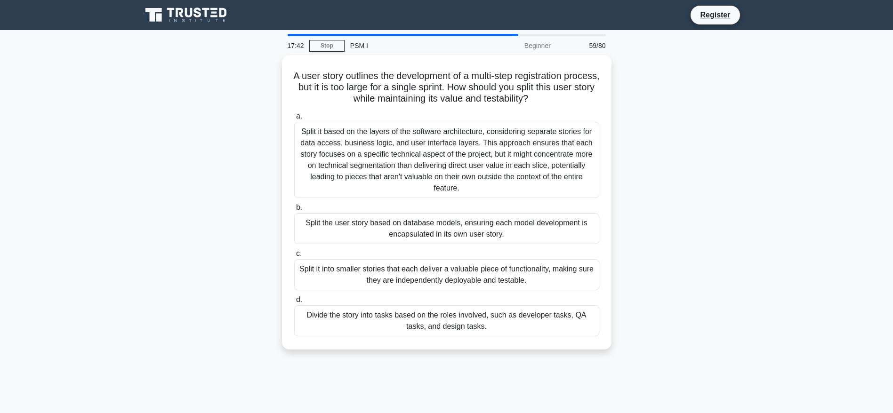
click at [408, 130] on div "Split it based on the layers of the software architecture, considering separate…" at bounding box center [446, 160] width 305 height 76
click at [294, 120] on input "a. Split it based on the layers of the software architecture, considering separ…" at bounding box center [294, 116] width 0 height 6
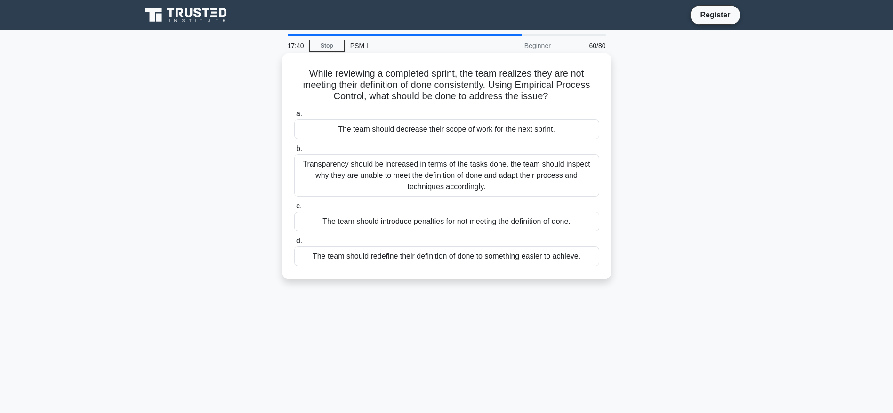
click at [418, 180] on div "Transparency should be increased in terms of the tasks done, the team should in…" at bounding box center [446, 175] width 305 height 42
click at [294, 152] on input "b. Transparency should be increased in terms of the tasks done, the team should…" at bounding box center [294, 149] width 0 height 6
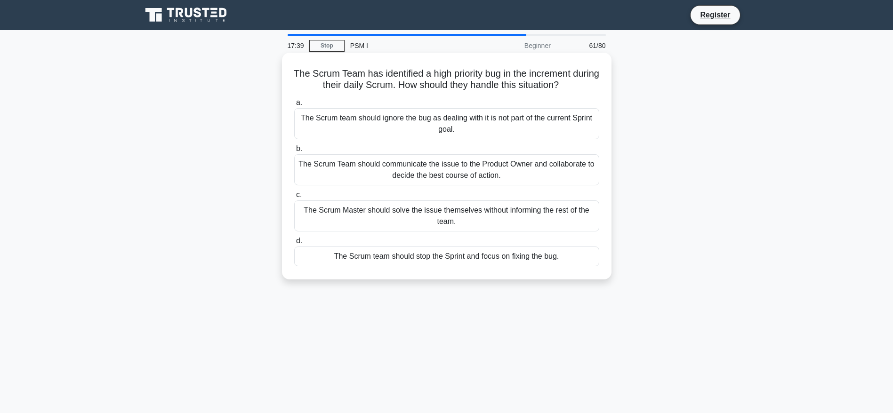
click at [424, 157] on div "The Scrum Team should communicate the issue to the Product Owner and collaborat…" at bounding box center [446, 169] width 305 height 31
click at [294, 152] on input "b. The Scrum Team should communicate the issue to the Product Owner and collabo…" at bounding box center [294, 149] width 0 height 6
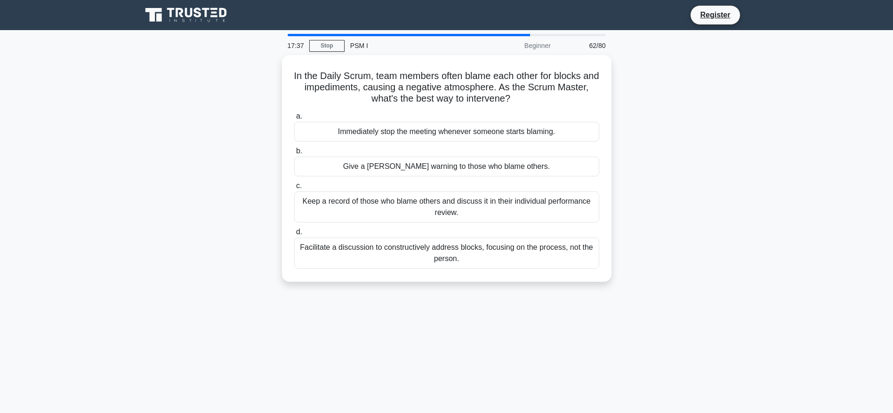
click at [417, 128] on div "Immediately stop the meeting whenever someone starts blaming." at bounding box center [446, 132] width 305 height 20
click at [294, 120] on input "a. Immediately stop the meeting whenever someone starts blaming." at bounding box center [294, 116] width 0 height 6
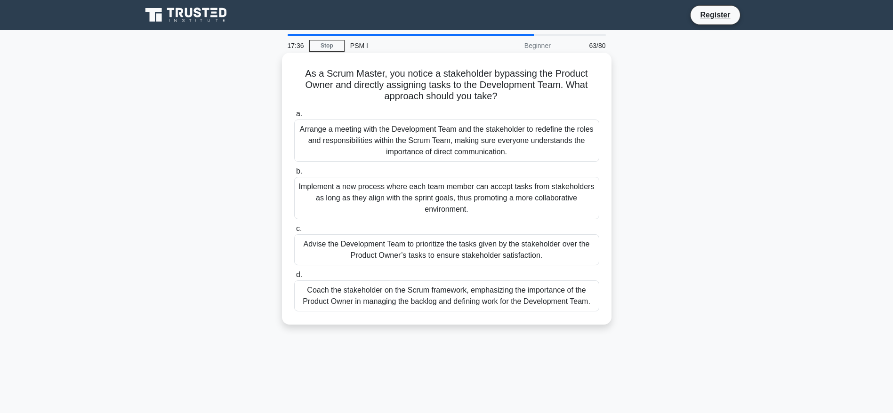
click at [418, 144] on div "Arrange a meeting with the Development Team and the stakeholder to redefine the…" at bounding box center [446, 141] width 305 height 42
click at [294, 117] on input "a. Arrange a meeting with the Development Team and the stakeholder to redefine …" at bounding box center [294, 114] width 0 height 6
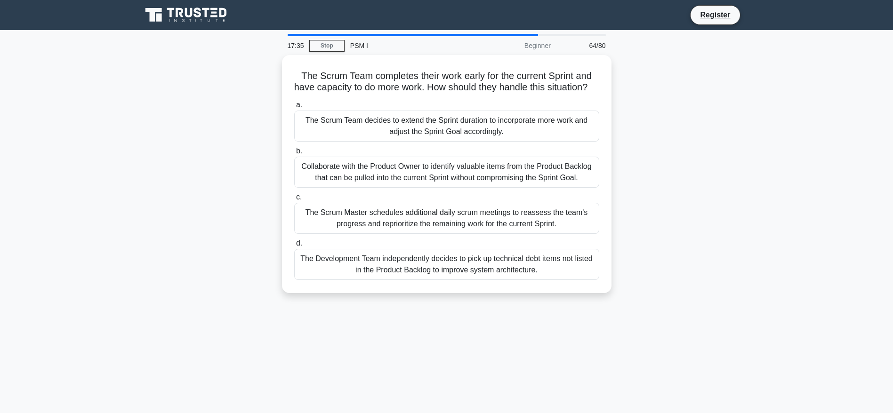
click at [418, 142] on div "The Scrum Team decides to extend the Sprint duration to incorporate more work a…" at bounding box center [446, 126] width 305 height 31
click at [294, 108] on input "a. The Scrum Team decides to extend the Sprint duration to incorporate more wor…" at bounding box center [294, 105] width 0 height 6
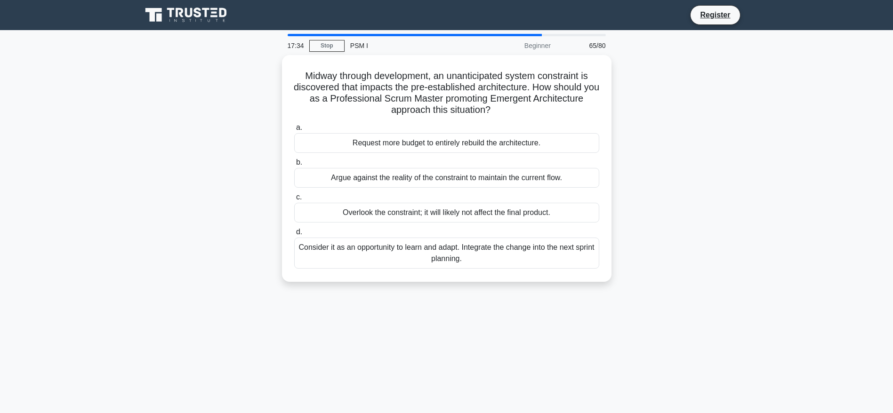
click at [418, 144] on div "Request more budget to entirely rebuild the architecture." at bounding box center [446, 143] width 305 height 20
click at [294, 131] on input "a. Request more budget to entirely rebuild the architecture." at bounding box center [294, 128] width 0 height 6
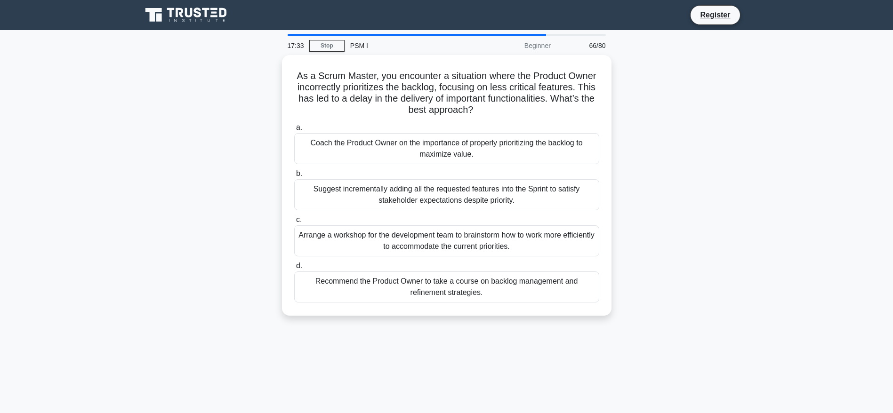
click at [418, 144] on div "Coach the Product Owner on the importance of properly prioritizing the backlog …" at bounding box center [446, 148] width 305 height 31
click at [294, 131] on input "a. Coach the Product Owner on the importance of properly prioritizing the backl…" at bounding box center [294, 128] width 0 height 6
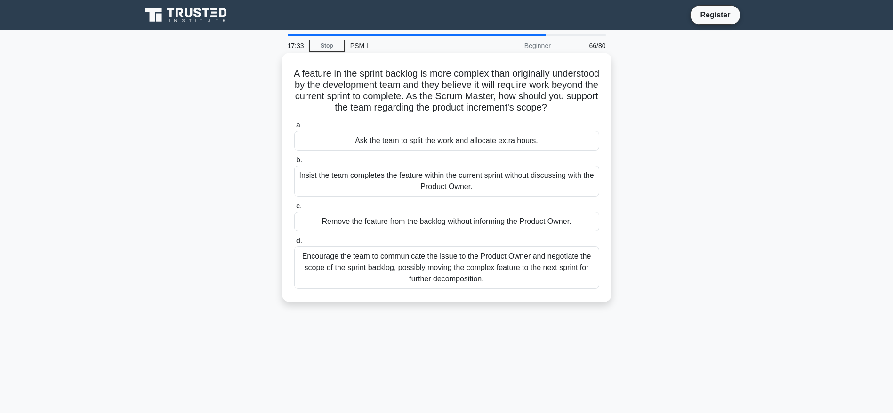
click at [418, 144] on div "Ask the team to split the work and allocate extra hours." at bounding box center [446, 141] width 305 height 20
click at [294, 128] on input "a. Ask the team to split the work and allocate extra hours." at bounding box center [294, 125] width 0 height 6
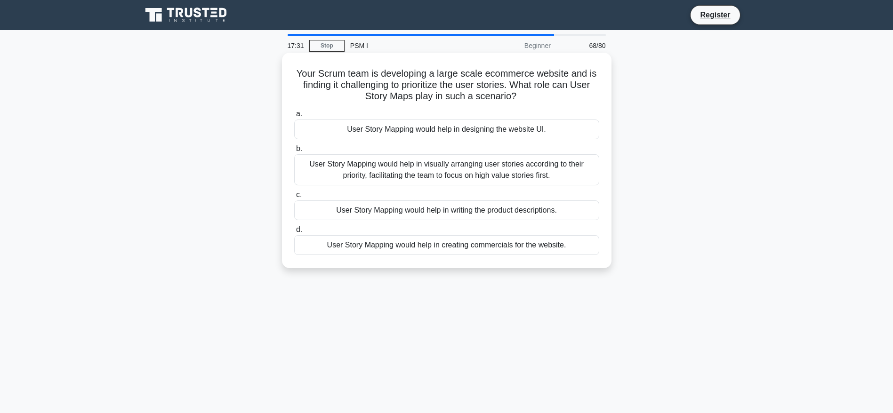
click at [406, 168] on div "User Story Mapping would help in visually arranging user stories according to t…" at bounding box center [446, 169] width 305 height 31
click at [294, 152] on input "b. User Story Mapping would help in visually arranging user stories according t…" at bounding box center [294, 149] width 0 height 6
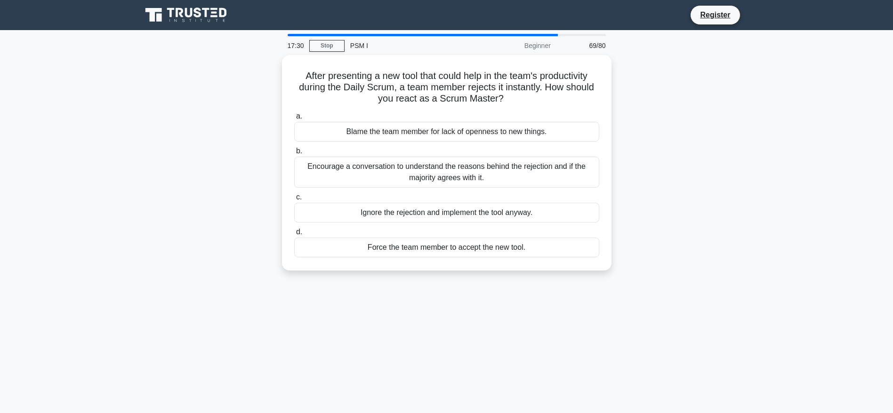
click at [406, 168] on div "Encourage a conversation to understand the reasons behind the rejection and if …" at bounding box center [446, 172] width 305 height 31
click at [294, 154] on input "b. Encourage a conversation to understand the reasons behind the rejection and …" at bounding box center [294, 151] width 0 height 6
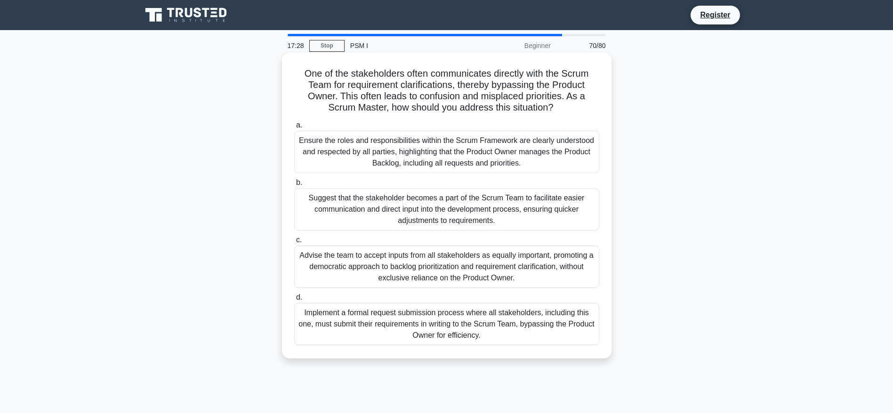
click at [448, 148] on div "Ensure the roles and responsibilities within the Scrum Framework are clearly un…" at bounding box center [446, 152] width 305 height 42
click at [294, 128] on input "a. Ensure the roles and responsibilities within the Scrum Framework are clearly…" at bounding box center [294, 125] width 0 height 6
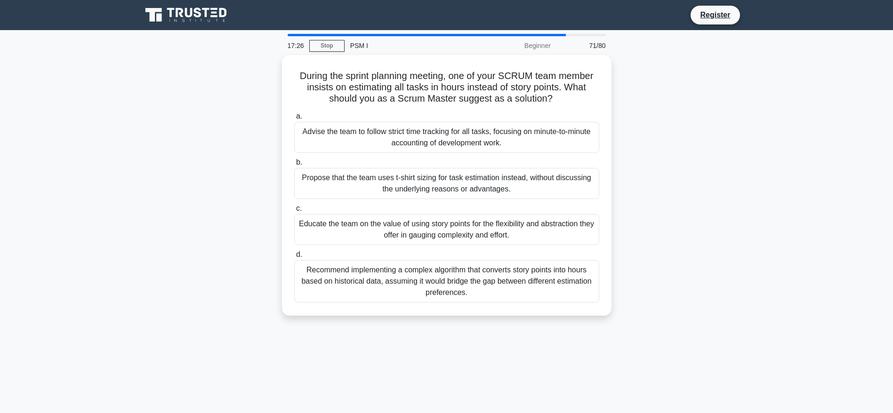
click at [448, 148] on div "Advise the team to follow strict time tracking for all tasks, focusing on minut…" at bounding box center [446, 137] width 305 height 31
click at [294, 120] on input "a. Advise the team to follow strict time tracking for all tasks, focusing on mi…" at bounding box center [294, 116] width 0 height 6
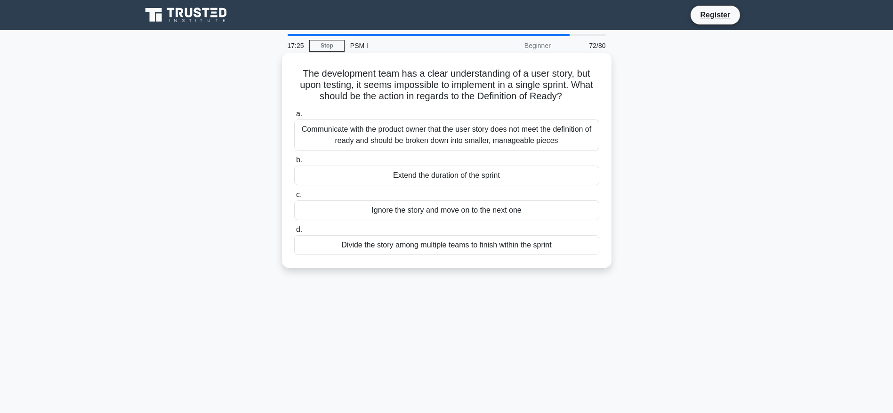
click at [452, 129] on div "Communicate with the product owner that the user story does not meet the defini…" at bounding box center [446, 135] width 305 height 31
click at [294, 117] on input "a. Communicate with the product owner that the user story does not meet the def…" at bounding box center [294, 114] width 0 height 6
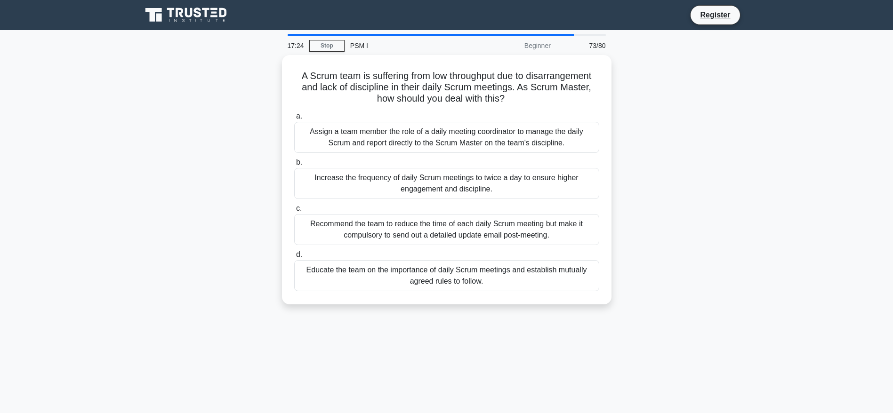
click at [452, 129] on div "Assign a team member the role of a daily meeting coordinator to manage the dail…" at bounding box center [446, 137] width 305 height 31
click at [294, 120] on input "a. Assign a team member the role of a daily meeting coordinator to manage the d…" at bounding box center [294, 116] width 0 height 6
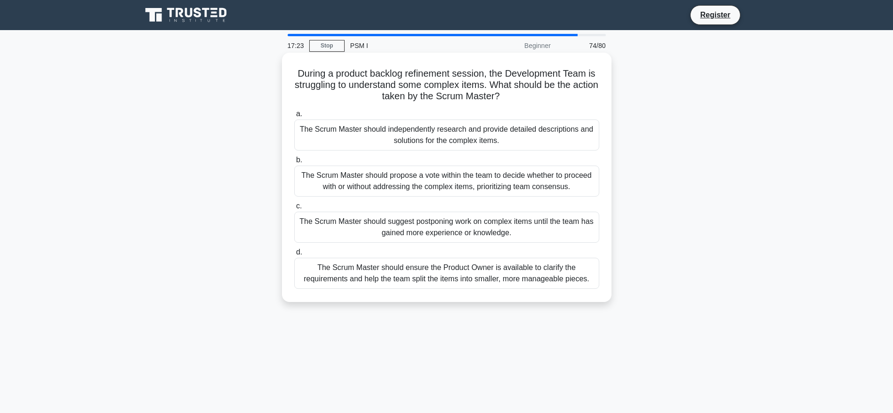
click at [452, 129] on div "The Scrum Master should independently research and provide detailed description…" at bounding box center [446, 135] width 305 height 31
click at [294, 117] on input "a. The Scrum Master should independently research and provide detailed descript…" at bounding box center [294, 114] width 0 height 6
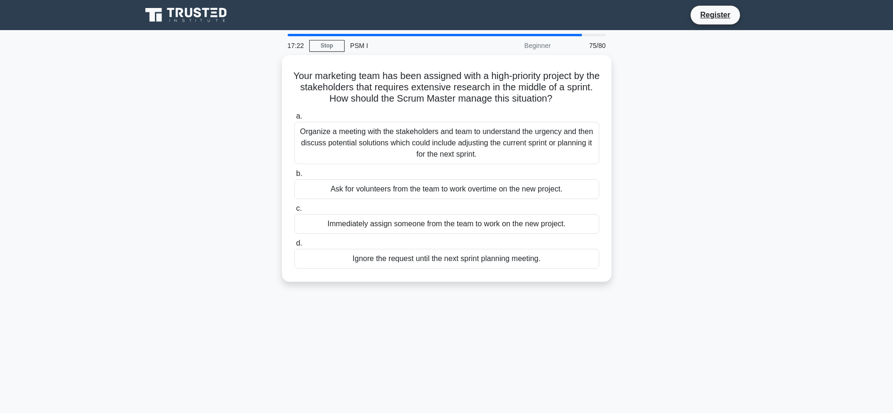
click at [452, 129] on div "Organize a meeting with the stakeholders and team to understand the urgency and…" at bounding box center [446, 143] width 305 height 42
click at [294, 120] on input "a. Organize a meeting with the stakeholders and team to understand the urgency …" at bounding box center [294, 116] width 0 height 6
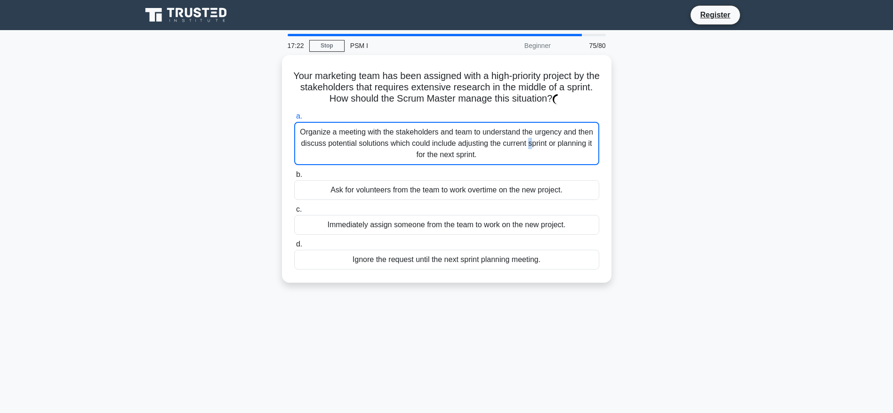
click at [452, 129] on div "Organize a meeting with the stakeholders and team to understand the urgency and…" at bounding box center [446, 143] width 305 height 43
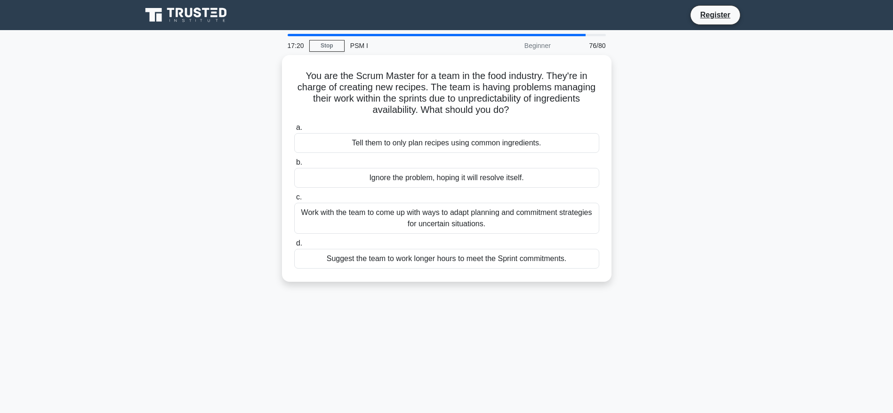
click at [452, 129] on label "a. Tell them to only plan recipes using common ingredients." at bounding box center [446, 137] width 305 height 31
click at [294, 129] on input "a. Tell them to only plan recipes using common ingredients." at bounding box center [294, 128] width 0 height 6
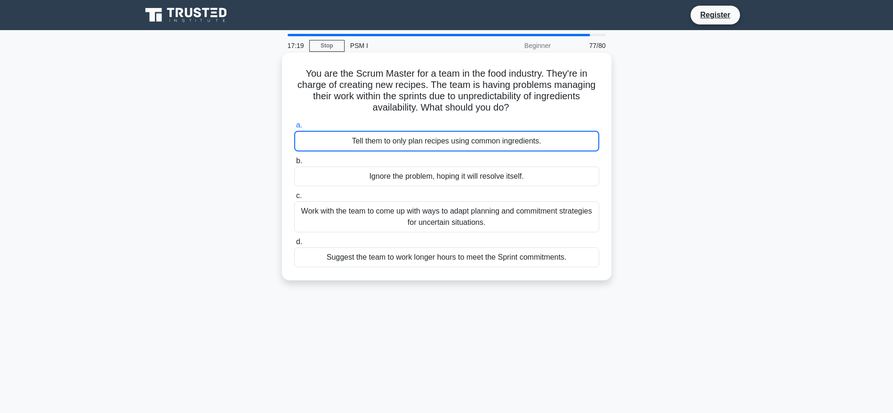
click at [442, 137] on div "Tell them to only plan recipes using common ingredients." at bounding box center [446, 141] width 305 height 21
click at [294, 128] on input "a. Tell them to only plan recipes using common ingredients." at bounding box center [294, 125] width 0 height 6
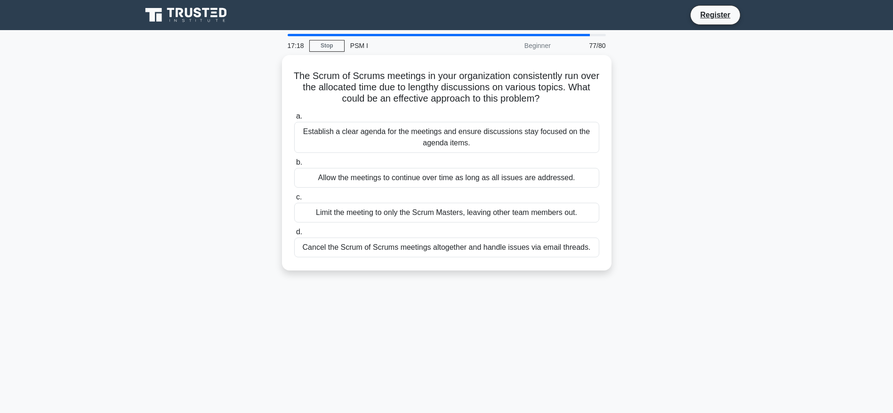
click at [442, 137] on div "Establish a clear agenda for the meetings and ensure discussions stay focused o…" at bounding box center [446, 137] width 305 height 31
click at [294, 120] on input "a. Establish a clear agenda for the meetings and ensure discussions stay focuse…" at bounding box center [294, 116] width 0 height 6
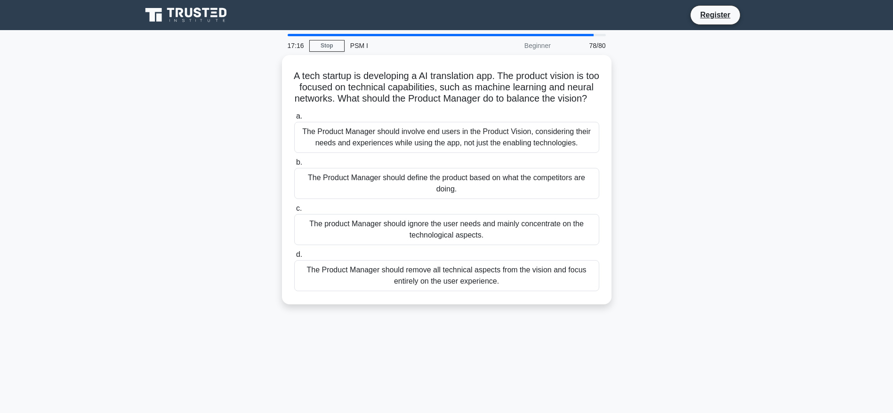
click at [442, 137] on div "The Product Manager should involve end users in the Product Vision, considering…" at bounding box center [446, 137] width 305 height 31
click at [294, 120] on input "a. The Product Manager should involve end users in the Product Vision, consider…" at bounding box center [294, 116] width 0 height 6
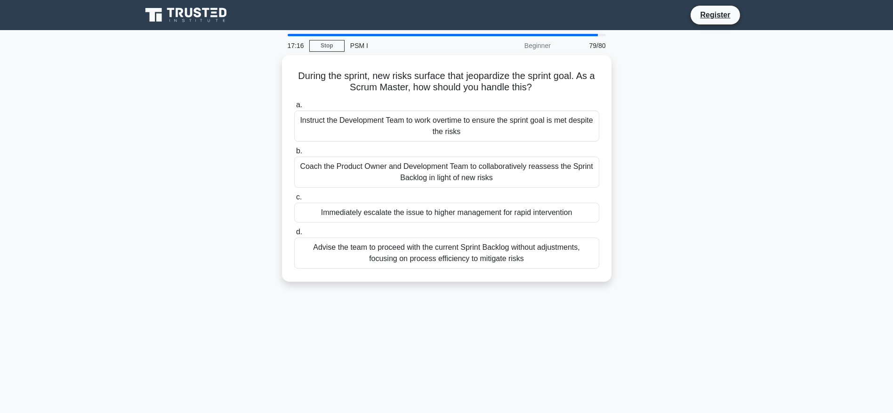
click at [442, 137] on div "Instruct the Development Team to work overtime to ensure the sprint goal is met…" at bounding box center [446, 126] width 305 height 31
click at [294, 108] on input "a. Instruct the Development Team to work overtime to ensure the sprint goal is …" at bounding box center [294, 105] width 0 height 6
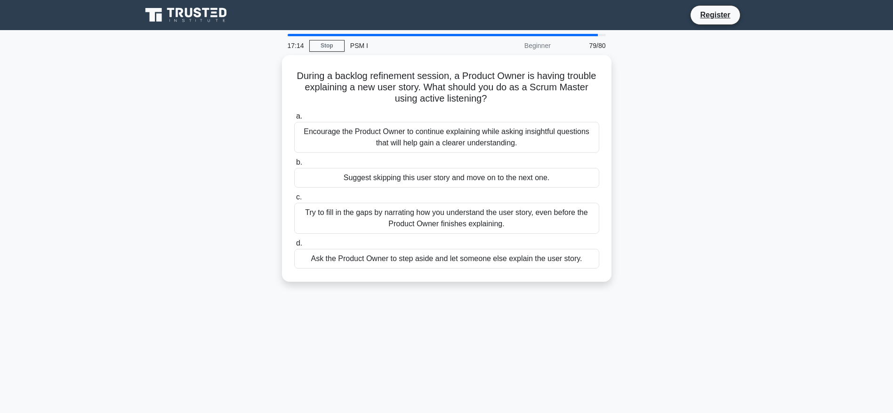
click at [442, 137] on div "Encourage the Product Owner to continue explaining while asking insightful ques…" at bounding box center [446, 137] width 305 height 31
click at [294, 120] on input "a. Encourage the Product Owner to continue explaining while asking insightful q…" at bounding box center [294, 116] width 0 height 6
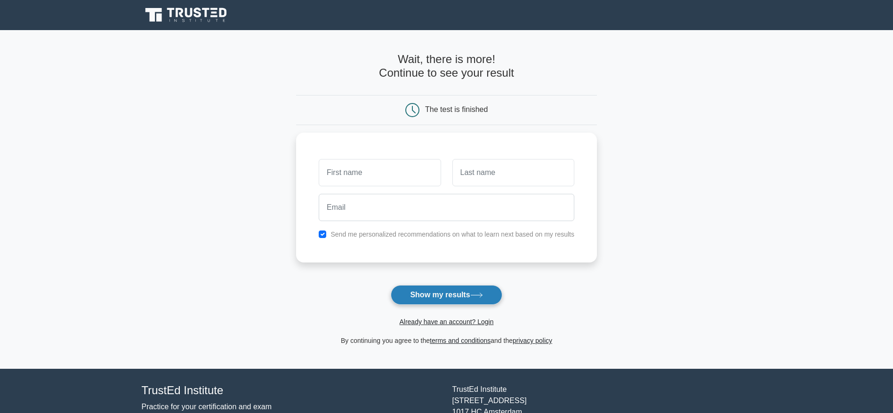
click at [483, 299] on button "Show my results" at bounding box center [446, 295] width 111 height 20
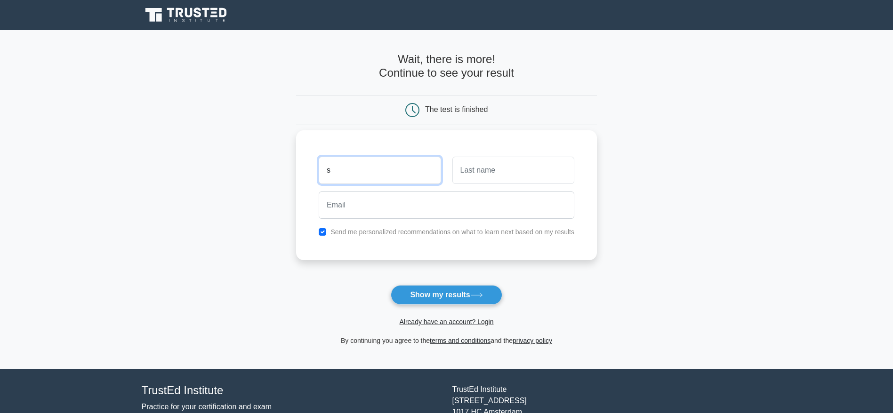
type input "s"
click at [481, 181] on input "text" at bounding box center [513, 170] width 122 height 27
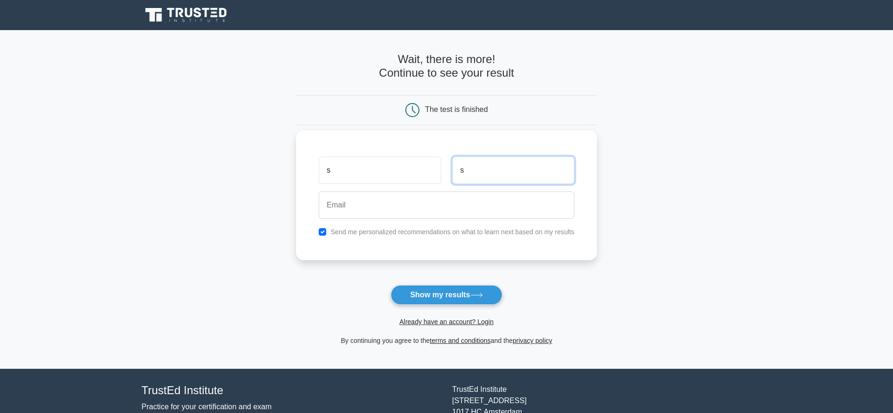
type input "s"
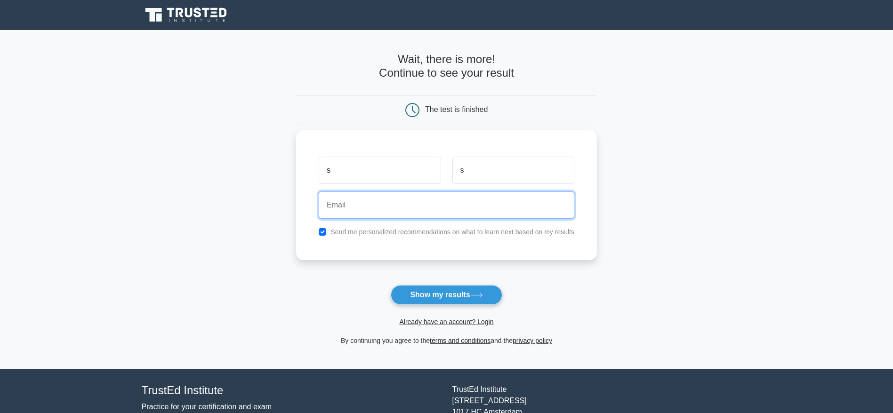
click at [429, 196] on input "email" at bounding box center [447, 205] width 256 height 27
drag, startPoint x: 351, startPoint y: 205, endPoint x: 359, endPoint y: 207, distance: 8.2
click at [359, 207] on input "sindhu.s2@ibm.com" at bounding box center [447, 205] width 256 height 27
click at [361, 207] on input "sindhu.@ibm.com" at bounding box center [447, 205] width 256 height 27
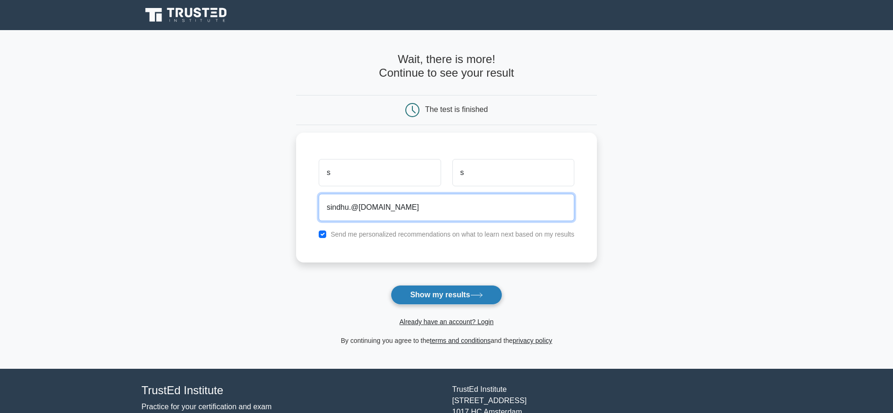
type input "sindhu.@[DOMAIN_NAME]"
click at [431, 297] on button "Show my results" at bounding box center [446, 295] width 111 height 20
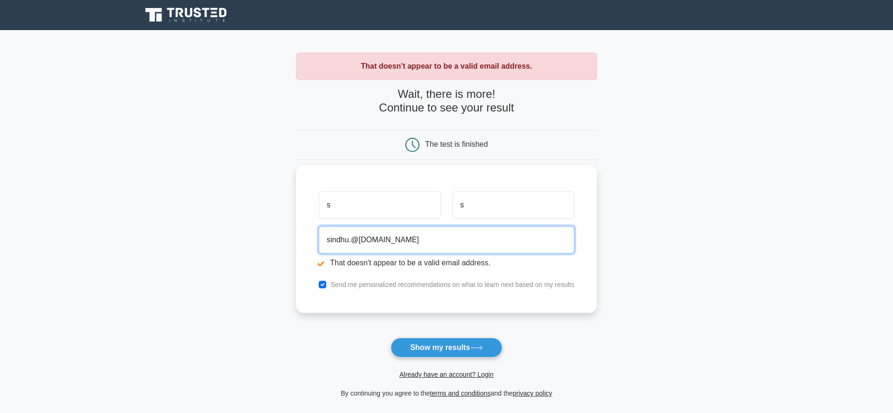
click at [350, 245] on input "sindhu.@[DOMAIN_NAME]" at bounding box center [447, 239] width 256 height 27
type input "sindh.@[DOMAIN_NAME]"
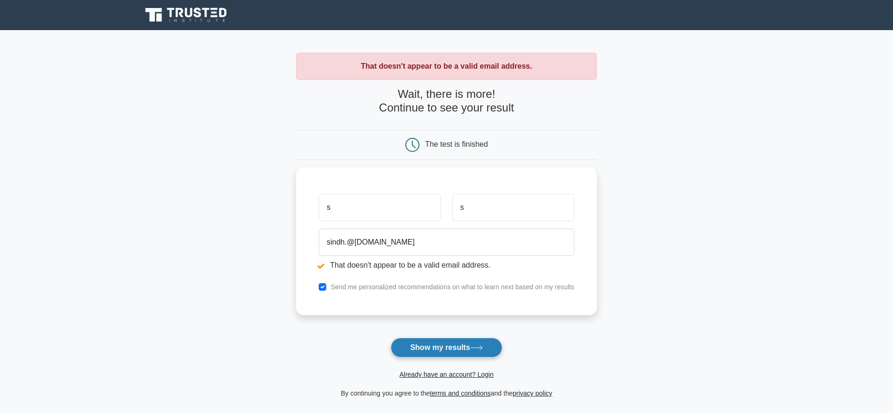
click at [456, 349] on button "Show my results" at bounding box center [446, 348] width 111 height 20
drag, startPoint x: 0, startPoint y: 0, endPoint x: 456, endPoint y: 349, distance: 574.7
click at [456, 349] on button "Show my results" at bounding box center [446, 348] width 111 height 20
click at [456, 349] on form "Wait, there is more! Continue to see your result The test is finished s s" at bounding box center [446, 244] width 301 height 312
click at [439, 349] on button "Show my results" at bounding box center [446, 348] width 111 height 20
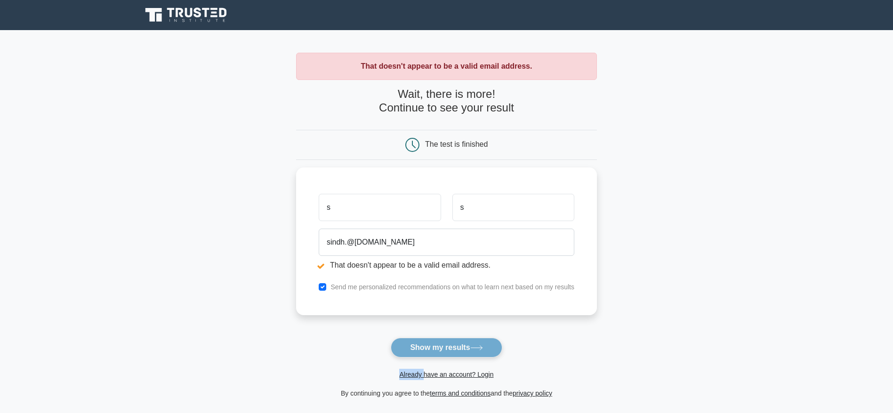
click at [439, 349] on form "Wait, there is more! Continue to see your result The test is finished s s" at bounding box center [446, 244] width 301 height 312
